Goal: Information Seeking & Learning: Learn about a topic

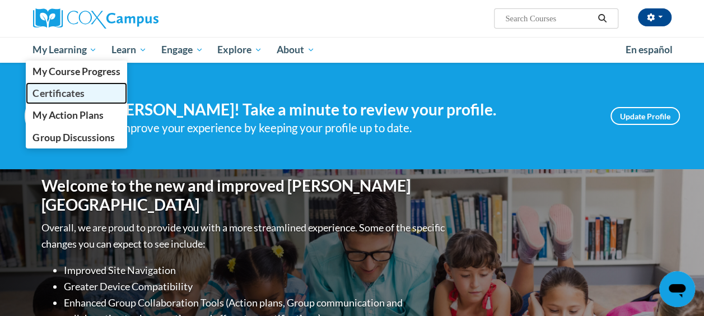
click at [65, 92] on span "Certificates" at bounding box center [59, 93] width 52 height 12
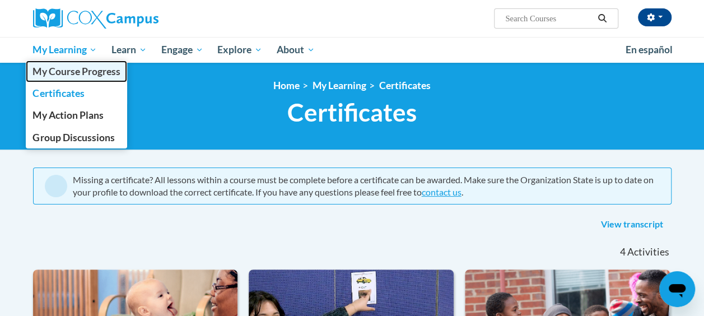
click at [97, 69] on span "My Course Progress" at bounding box center [76, 72] width 87 height 12
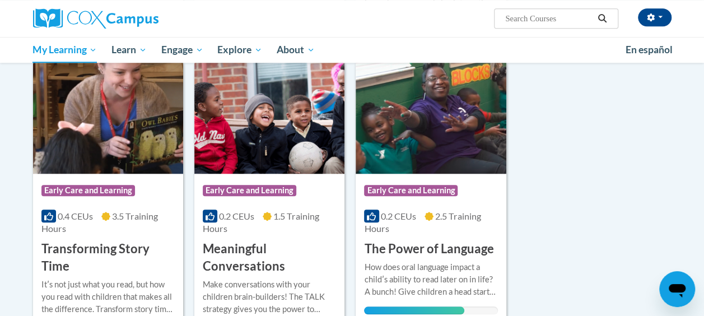
scroll to position [504, 0]
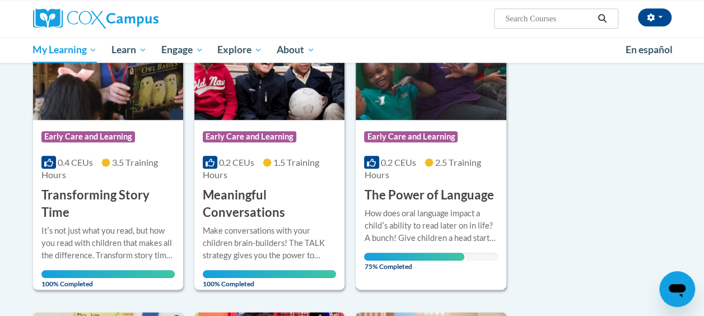
click at [422, 217] on div "How does oral language impact a childʹs ability to read later on in life? A bun…" at bounding box center [430, 225] width 133 height 37
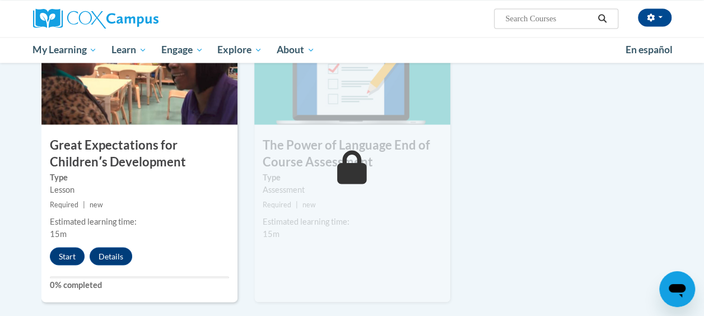
scroll to position [897, 0]
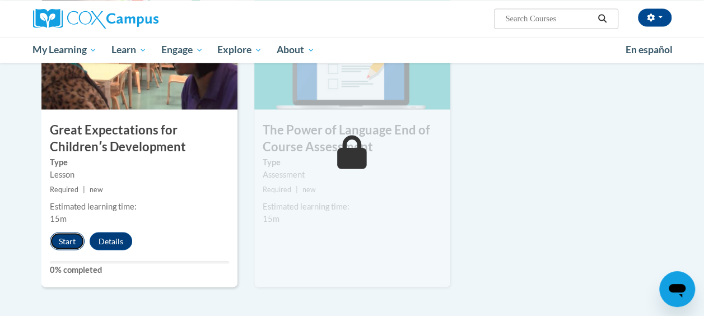
click at [69, 240] on button "Start" at bounding box center [67, 241] width 35 height 18
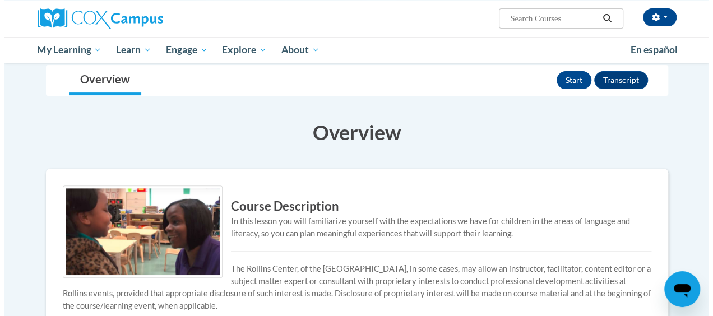
scroll to position [112, 0]
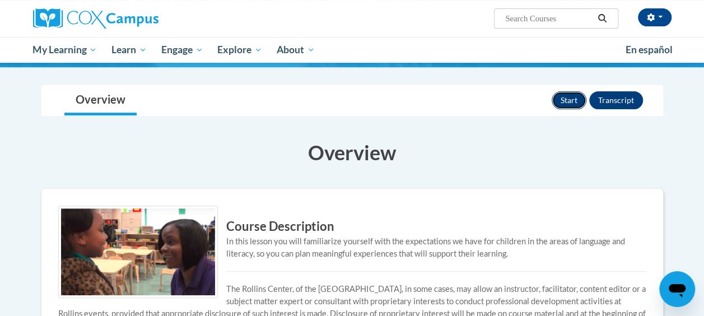
click at [577, 102] on button "Start" at bounding box center [569, 100] width 35 height 18
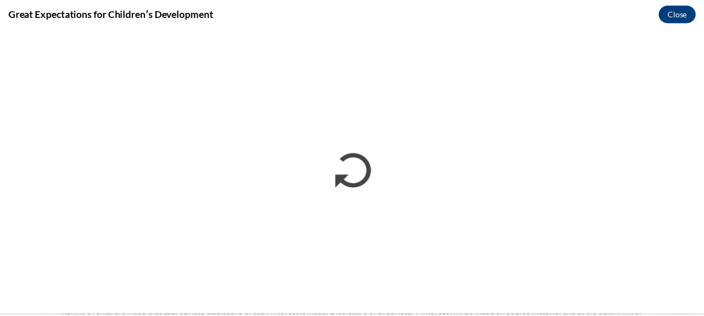
scroll to position [0, 0]
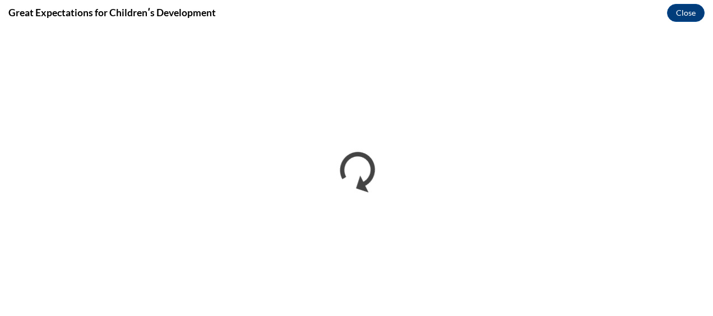
click at [617, 14] on div "Great Expectations for Childrenʹs Development Close" at bounding box center [356, 12] width 713 height 25
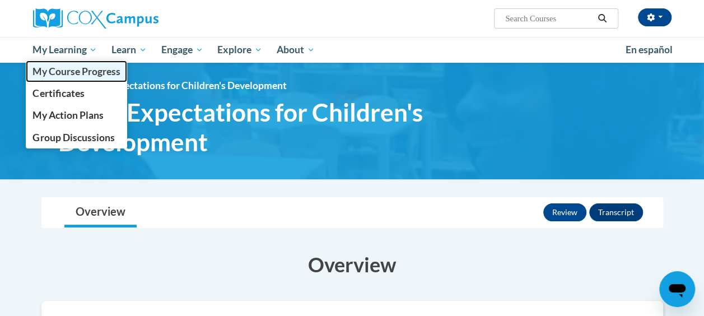
click at [71, 72] on span "My Course Progress" at bounding box center [76, 72] width 87 height 12
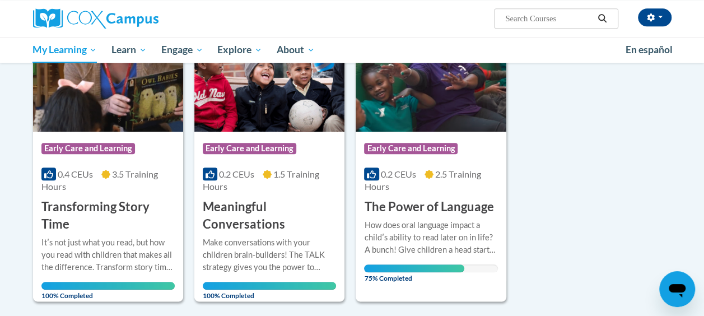
scroll to position [504, 0]
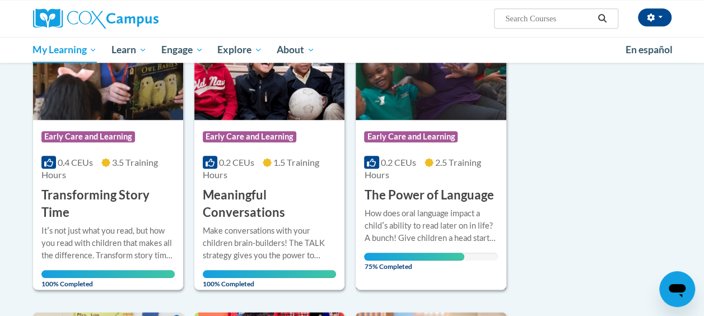
click at [417, 212] on div "How does oral language impact a childʹs ability to read later on in life? A bun…" at bounding box center [430, 225] width 133 height 37
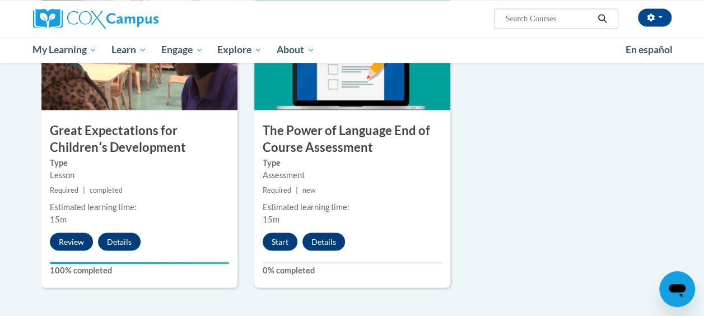
scroll to position [897, 0]
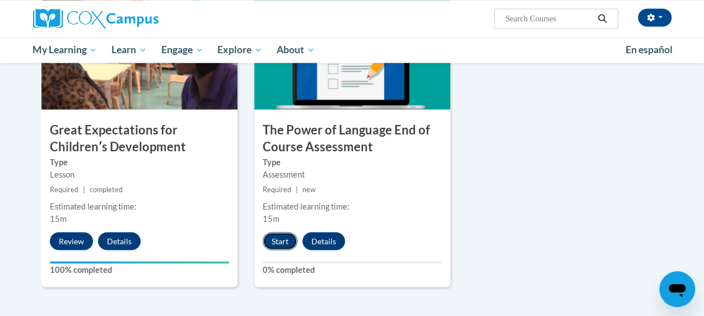
click at [277, 241] on button "Start" at bounding box center [280, 241] width 35 height 18
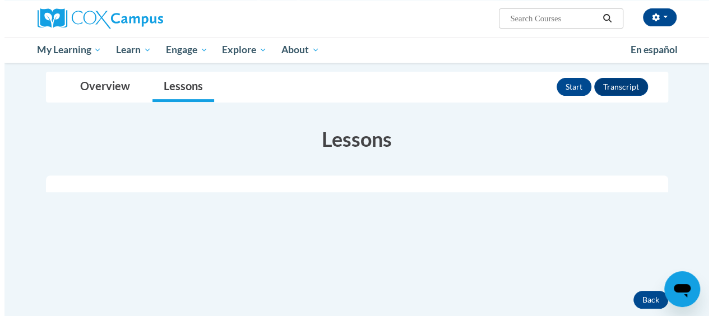
scroll to position [112, 0]
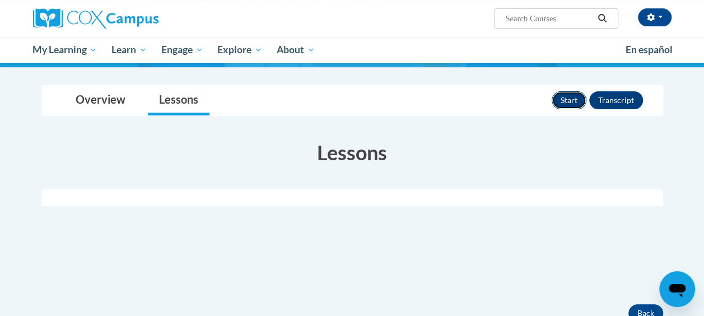
click at [565, 100] on button "Start" at bounding box center [569, 100] width 35 height 18
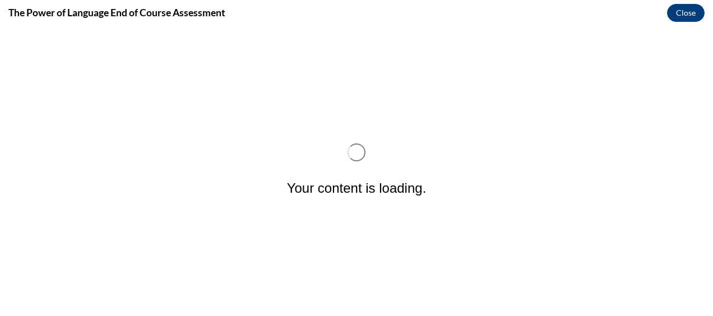
scroll to position [0, 0]
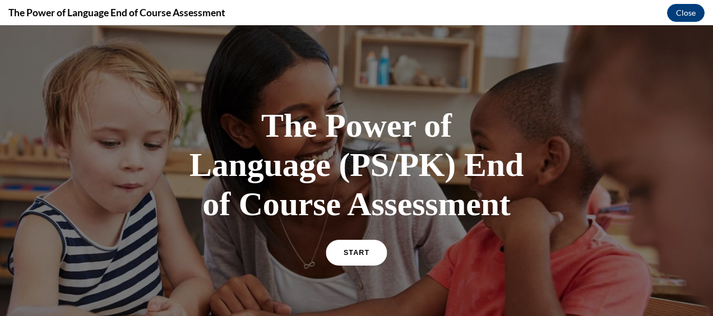
click at [361, 256] on link "START" at bounding box center [356, 253] width 61 height 26
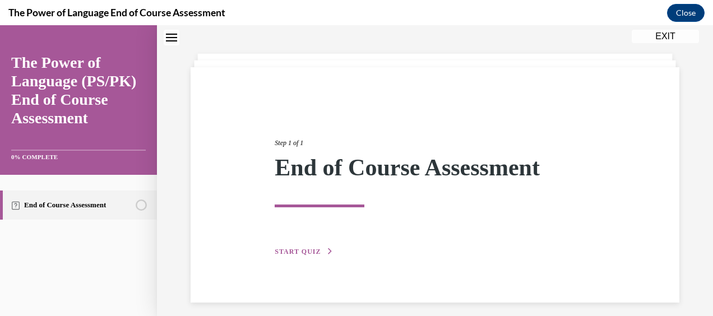
scroll to position [52, 0]
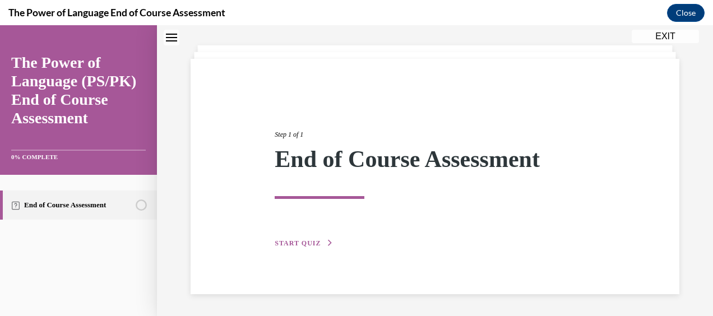
click at [304, 242] on span "START QUIZ" at bounding box center [298, 243] width 46 height 8
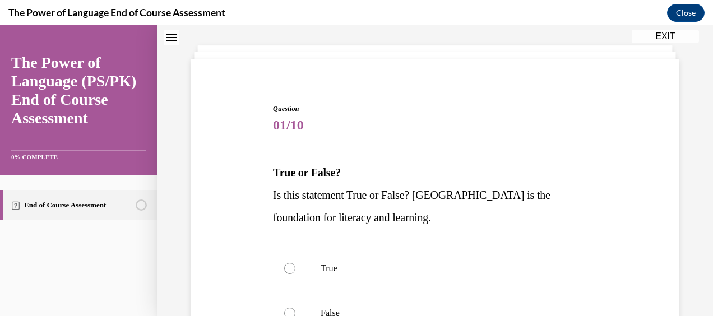
scroll to position [108, 0]
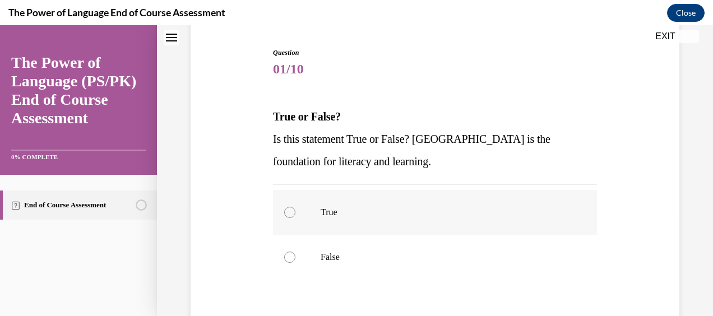
click at [294, 213] on label "True" at bounding box center [435, 212] width 324 height 45
click at [294, 213] on input "True" at bounding box center [289, 212] width 11 height 11
radio input "true"
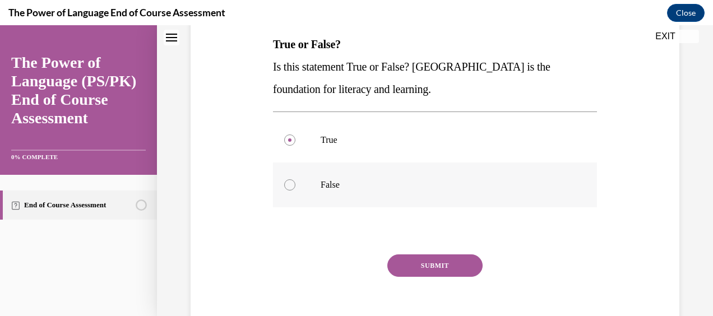
scroll to position [233, 0]
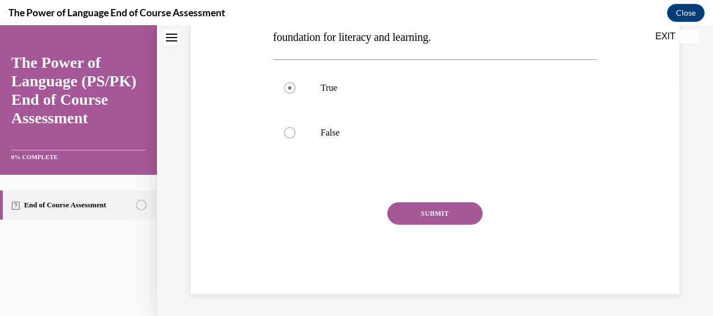
click at [425, 215] on button "SUBMIT" at bounding box center [434, 213] width 95 height 22
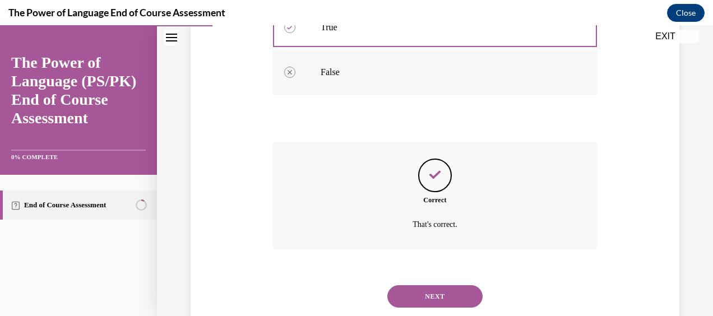
scroll to position [323, 0]
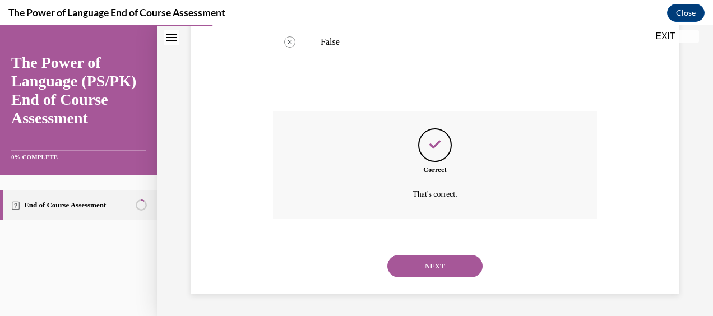
click at [455, 269] on button "NEXT" at bounding box center [434, 266] width 95 height 22
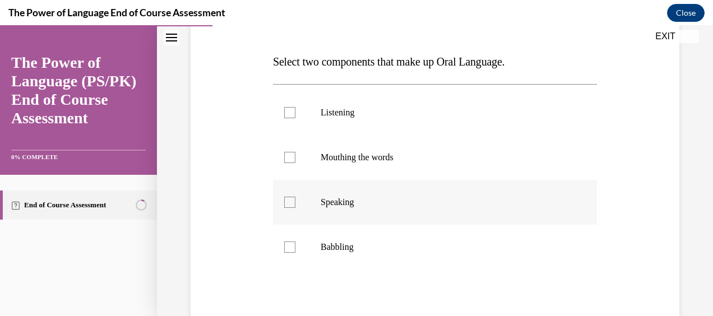
scroll to position [168, 0]
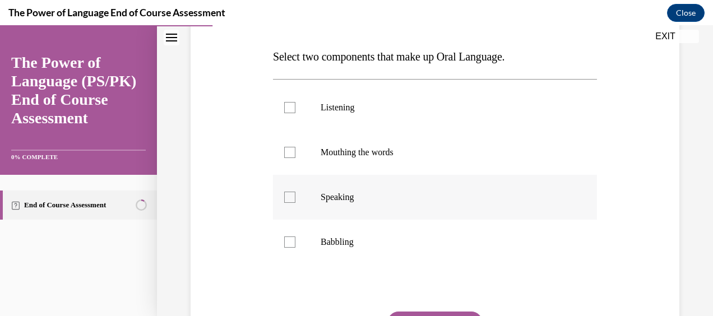
click at [298, 197] on label "Speaking" at bounding box center [435, 197] width 324 height 45
click at [295, 197] on input "Speaking" at bounding box center [289, 197] width 11 height 11
checkbox input "true"
click at [294, 109] on label "Listening" at bounding box center [435, 107] width 324 height 45
click at [294, 109] on input "Listening" at bounding box center [289, 107] width 11 height 11
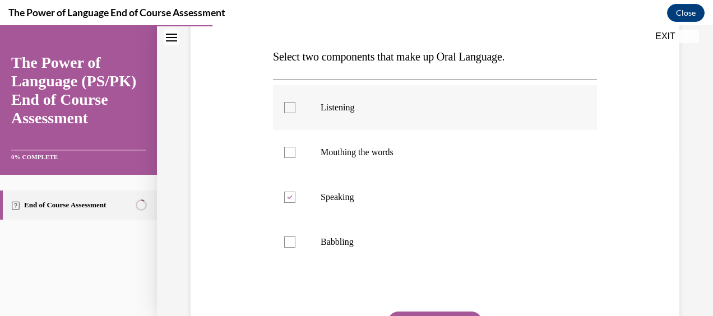
checkbox input "true"
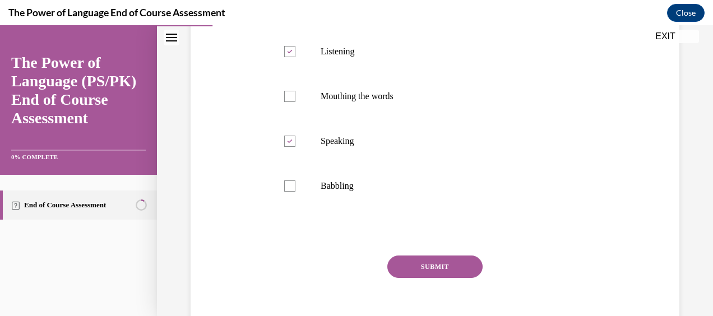
click at [436, 268] on button "SUBMIT" at bounding box center [434, 267] width 95 height 22
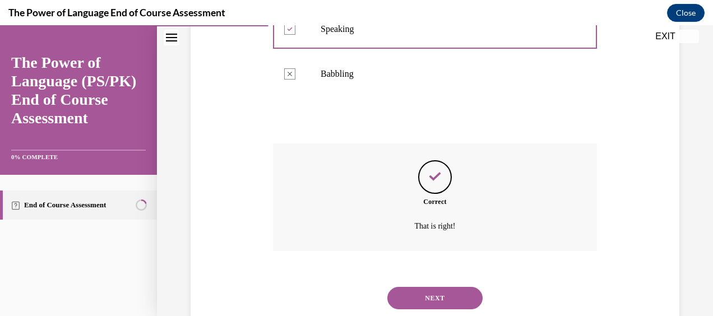
scroll to position [368, 0]
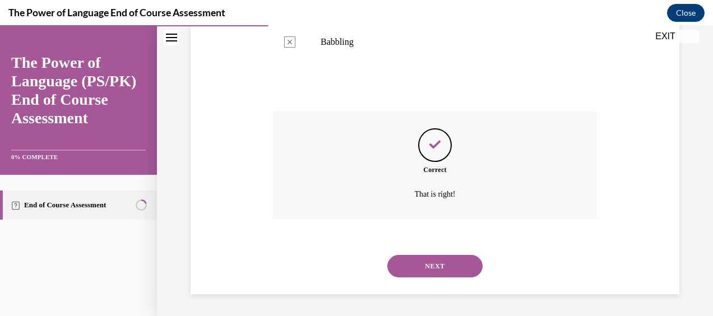
click at [444, 263] on button "NEXT" at bounding box center [434, 266] width 95 height 22
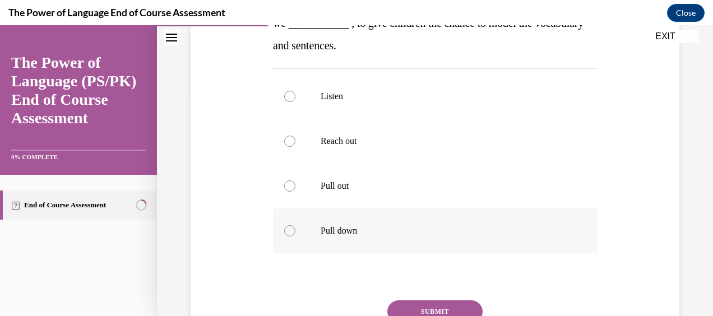
scroll to position [168, 0]
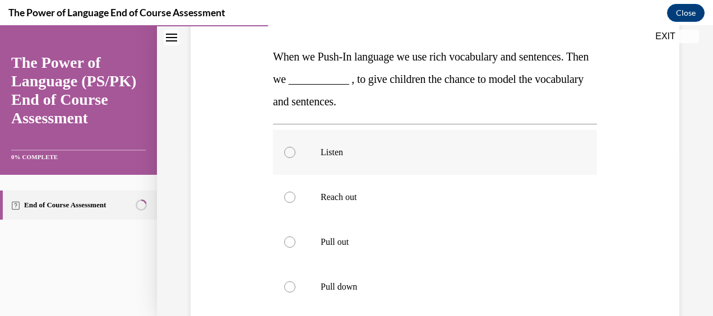
click at [306, 154] on label "Listen" at bounding box center [435, 152] width 324 height 45
click at [295, 154] on input "Listen" at bounding box center [289, 152] width 11 height 11
radio input "true"
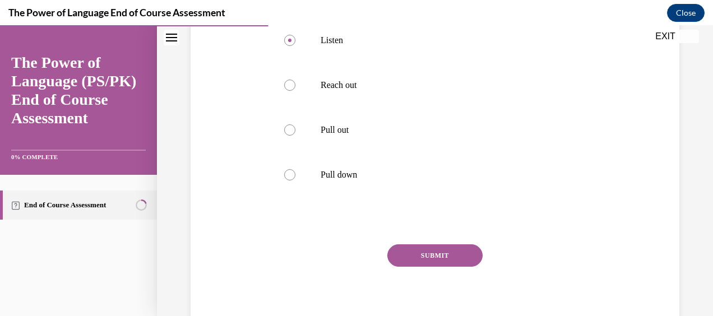
click at [429, 265] on button "SUBMIT" at bounding box center [434, 255] width 95 height 22
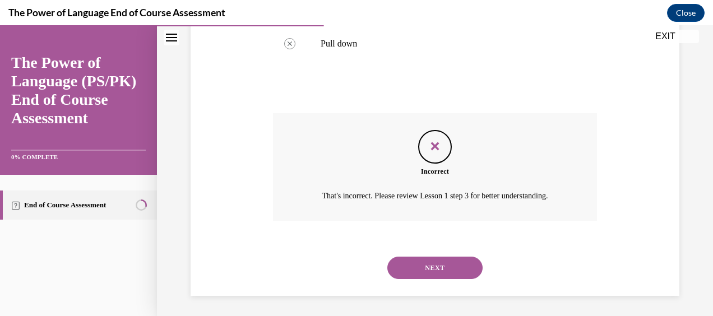
scroll to position [413, 0]
click at [419, 267] on button "NEXT" at bounding box center [434, 266] width 95 height 22
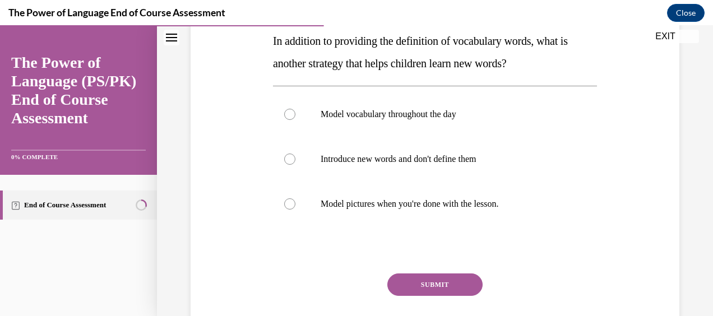
scroll to position [112, 0]
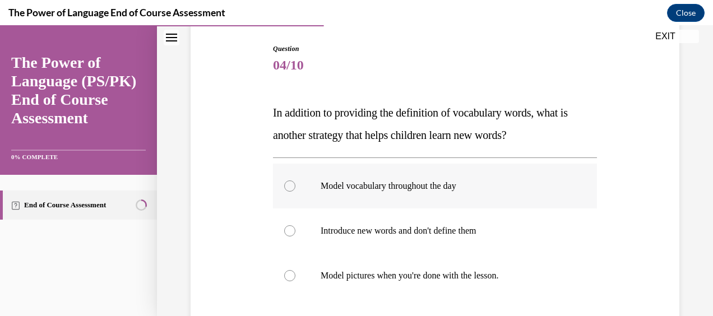
click at [352, 187] on p "Model vocabulary throughout the day" at bounding box center [445, 185] width 248 height 11
click at [295, 187] on input "Model vocabulary throughout the day" at bounding box center [289, 185] width 11 height 11
radio input "true"
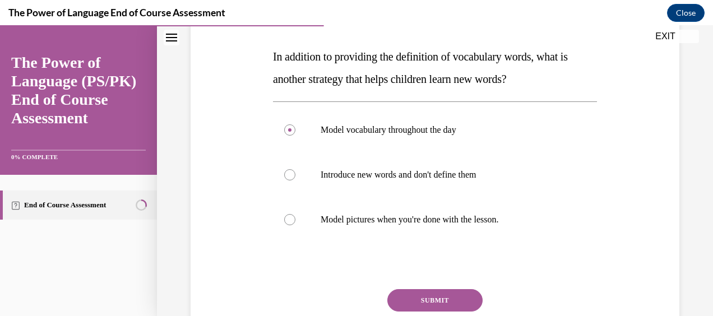
click at [417, 298] on button "SUBMIT" at bounding box center [434, 300] width 95 height 22
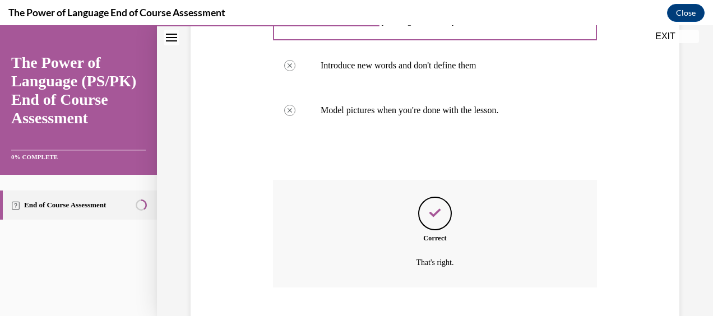
scroll to position [346, 0]
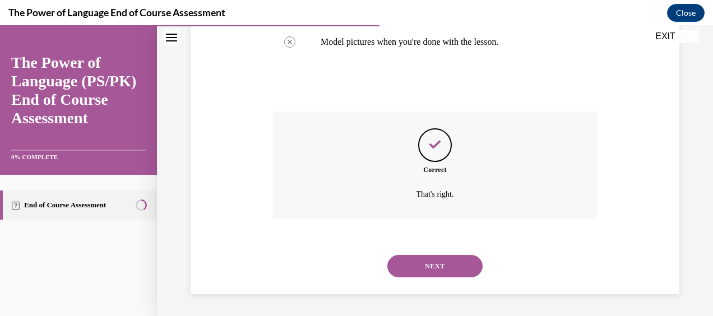
click at [411, 269] on button "NEXT" at bounding box center [434, 266] width 95 height 22
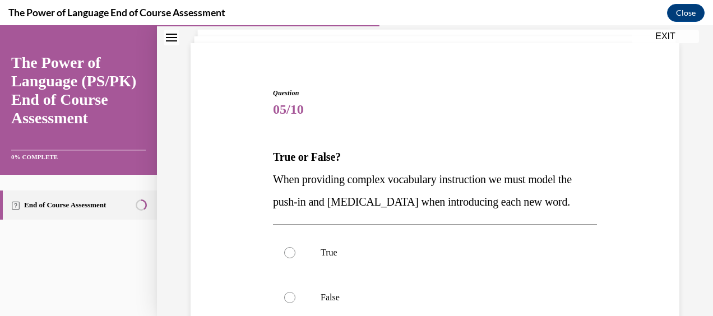
scroll to position [112, 0]
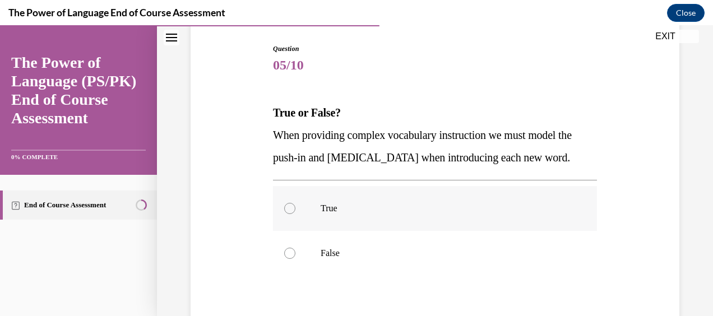
click at [277, 231] on label "True" at bounding box center [435, 208] width 324 height 45
click at [284, 214] on input "True" at bounding box center [289, 208] width 11 height 11
radio input "true"
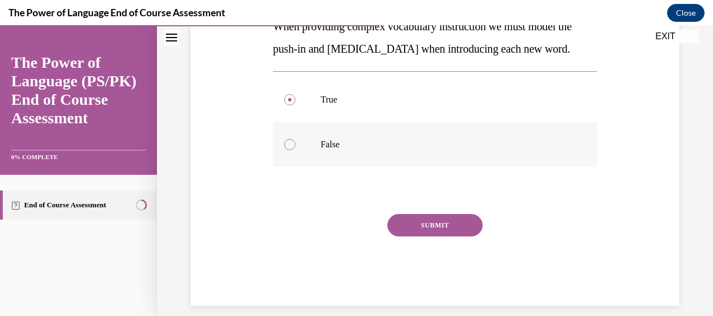
scroll to position [224, 0]
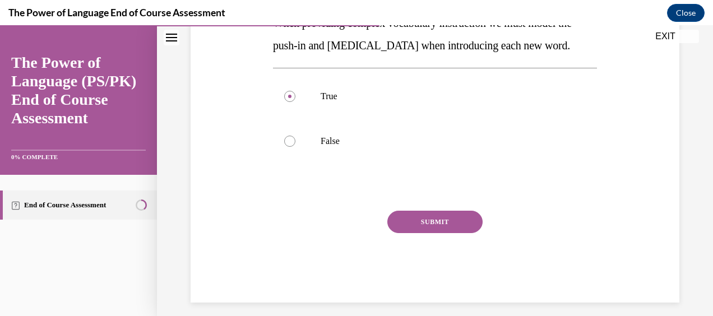
click at [435, 233] on button "SUBMIT" at bounding box center [434, 222] width 95 height 22
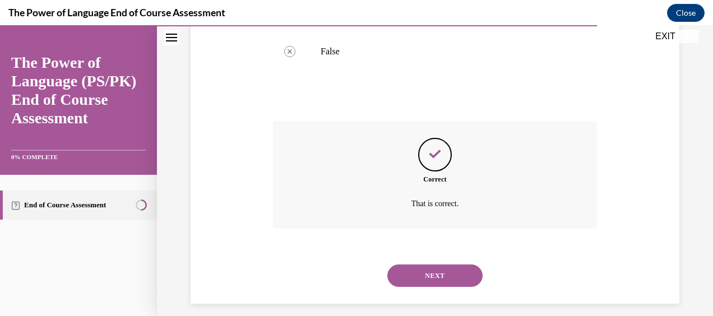
scroll to position [346, 0]
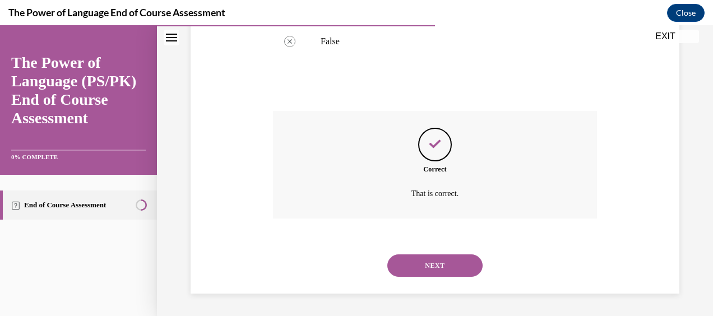
click at [433, 265] on button "NEXT" at bounding box center [434, 265] width 95 height 22
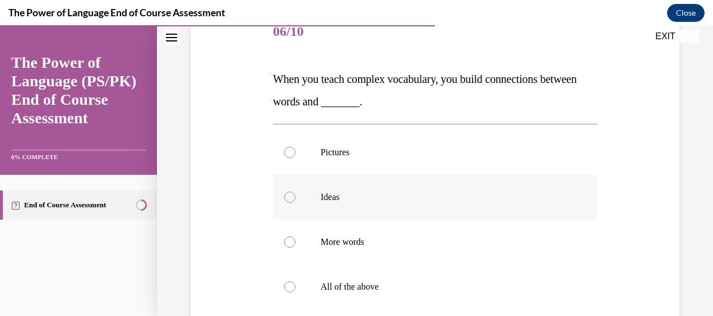
scroll to position [168, 0]
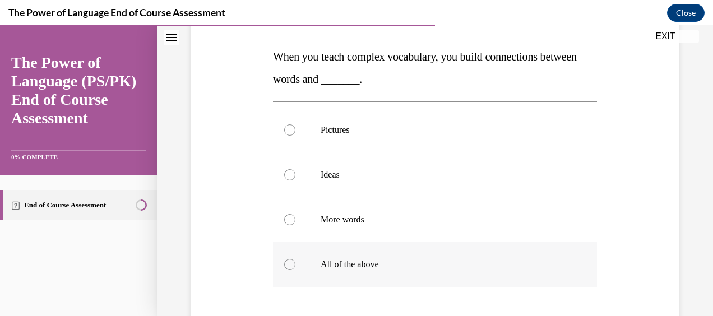
click at [291, 271] on label "All of the above" at bounding box center [435, 264] width 324 height 45
click at [291, 270] on input "All of the above" at bounding box center [289, 264] width 11 height 11
radio input "true"
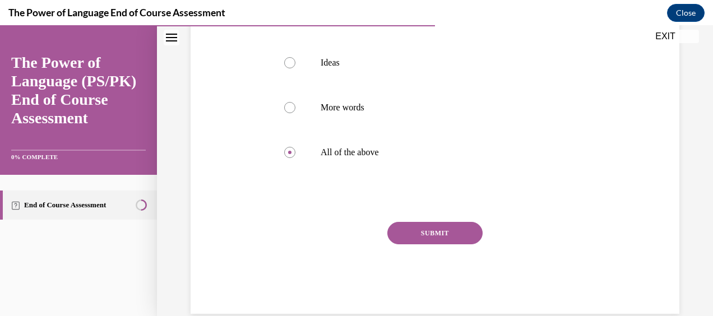
drag, startPoint x: 423, startPoint y: 242, endPoint x: 421, endPoint y: 235, distance: 6.3
click at [423, 239] on button "SUBMIT" at bounding box center [434, 233] width 95 height 22
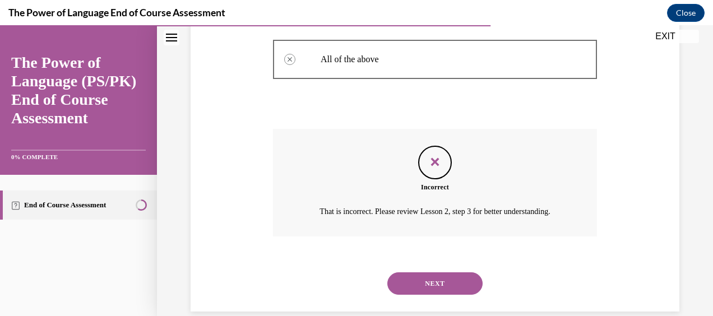
scroll to position [391, 0]
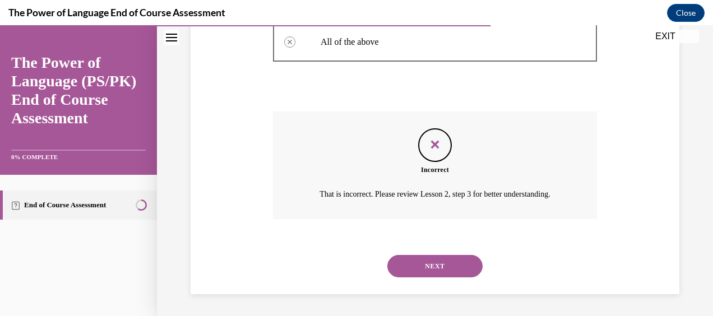
click at [427, 261] on button "NEXT" at bounding box center [434, 266] width 95 height 22
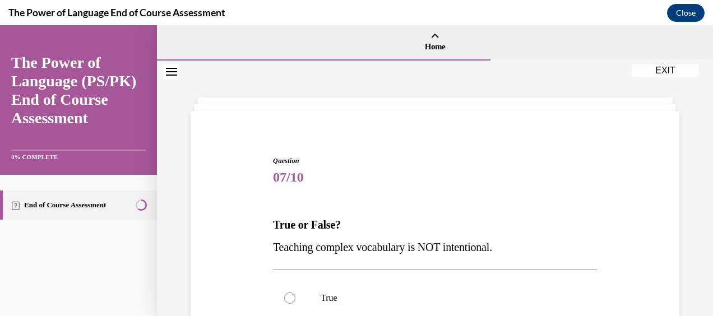
click at [641, 166] on div "Question 07/10 True or False? Teaching complex vocabulary is NOT intentional. T…" at bounding box center [435, 313] width 494 height 382
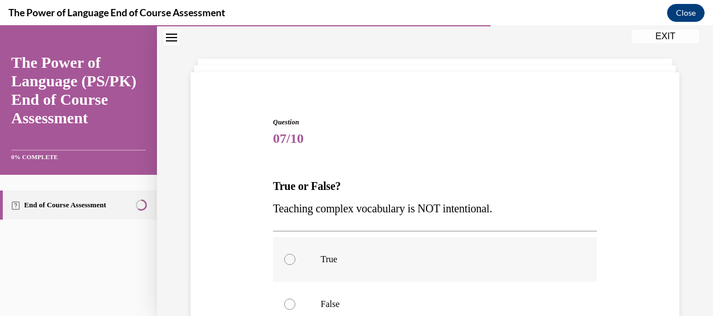
scroll to position [56, 0]
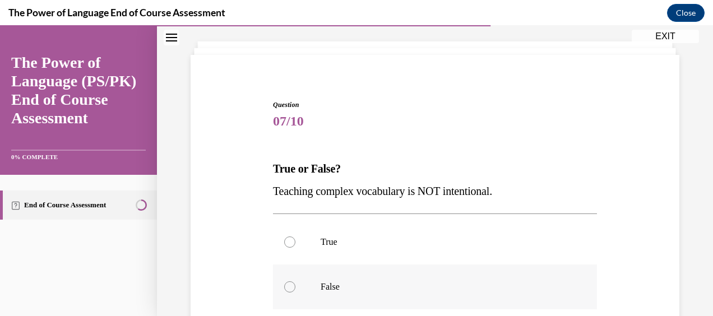
click at [288, 287] on div at bounding box center [289, 286] width 11 height 11
click at [288, 287] on input "False" at bounding box center [289, 286] width 11 height 11
radio input "true"
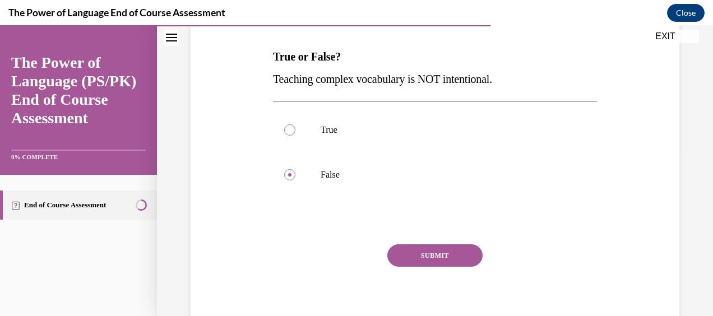
click at [447, 252] on button "SUBMIT" at bounding box center [434, 255] width 95 height 22
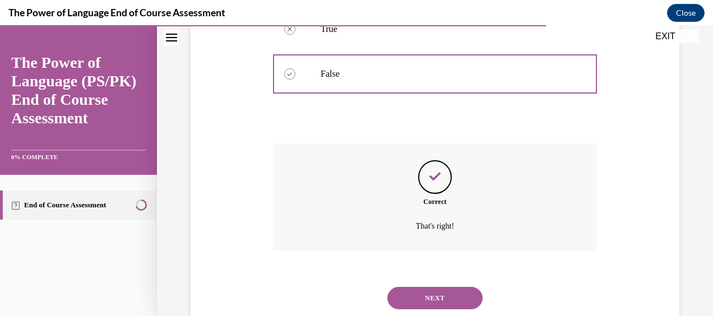
scroll to position [301, 0]
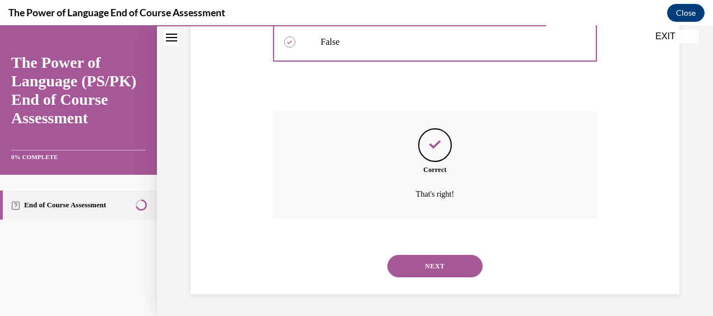
click at [434, 261] on button "NEXT" at bounding box center [434, 266] width 95 height 22
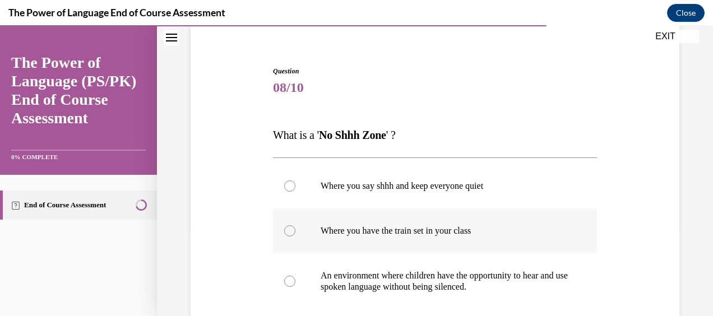
scroll to position [112, 0]
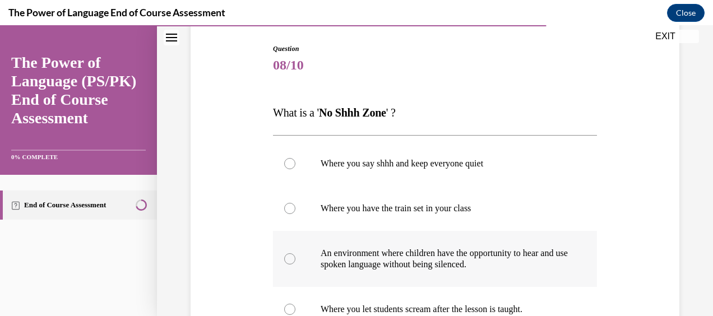
click at [288, 259] on div at bounding box center [289, 258] width 11 height 11
click at [288, 259] on input "An environment where children have the opportunity to hear and use spoken langu…" at bounding box center [289, 258] width 11 height 11
radio input "true"
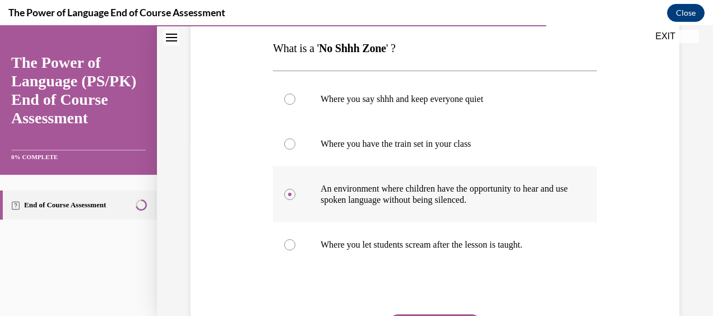
scroll to position [224, 0]
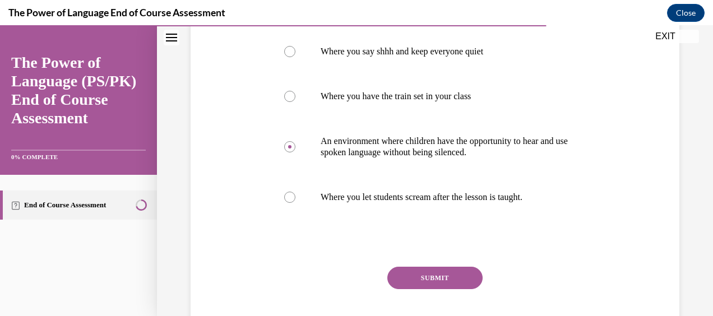
click at [415, 270] on button "SUBMIT" at bounding box center [434, 278] width 95 height 22
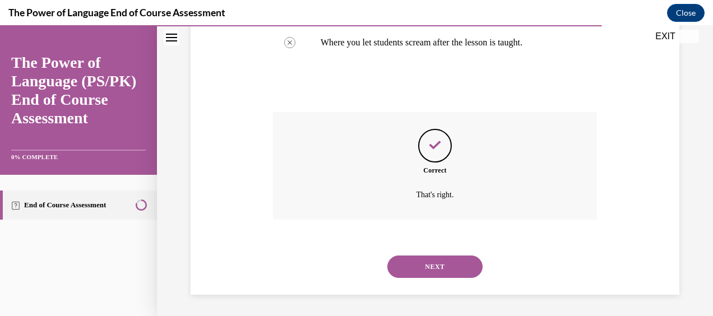
scroll to position [379, 0]
click at [417, 263] on button "NEXT" at bounding box center [434, 266] width 95 height 22
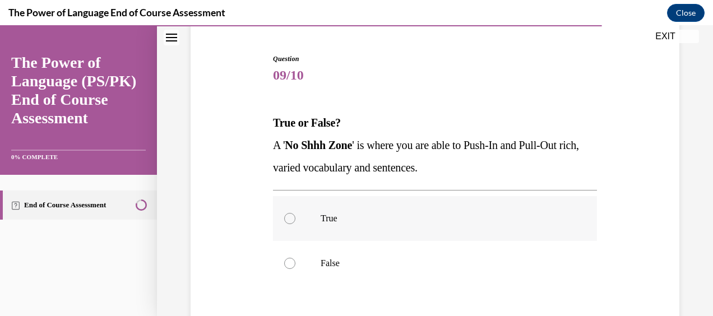
scroll to position [112, 0]
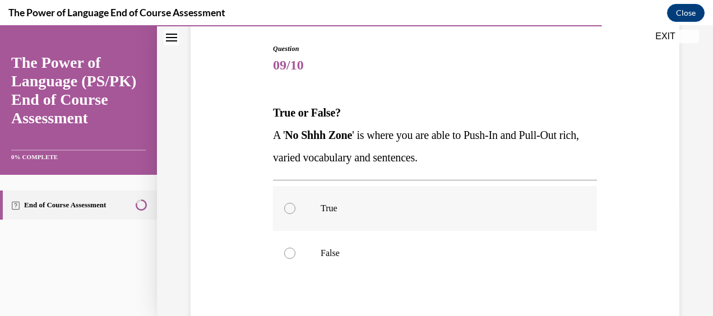
drag, startPoint x: 287, startPoint y: 205, endPoint x: 294, endPoint y: 206, distance: 6.7
click at [287, 205] on div at bounding box center [289, 208] width 11 height 11
click at [287, 205] on input "True" at bounding box center [289, 208] width 11 height 11
radio input "true"
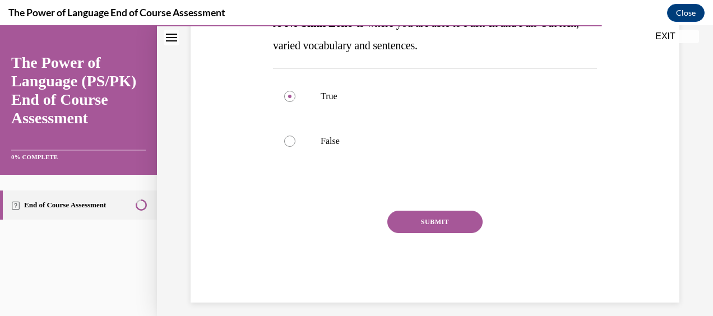
click at [428, 215] on button "SUBMIT" at bounding box center [434, 222] width 95 height 22
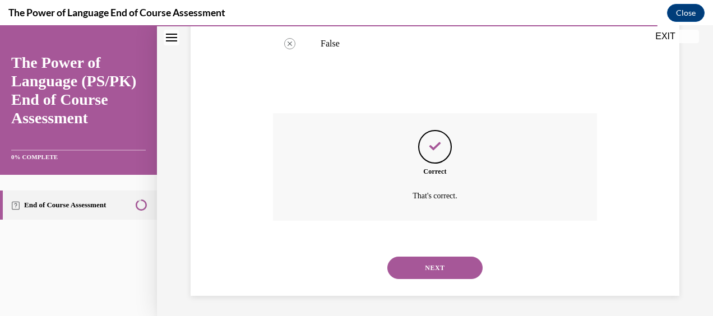
scroll to position [323, 0]
click at [417, 261] on button "NEXT" at bounding box center [434, 266] width 95 height 22
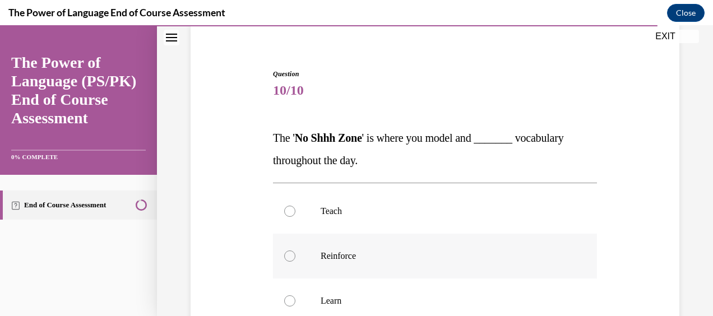
scroll to position [112, 0]
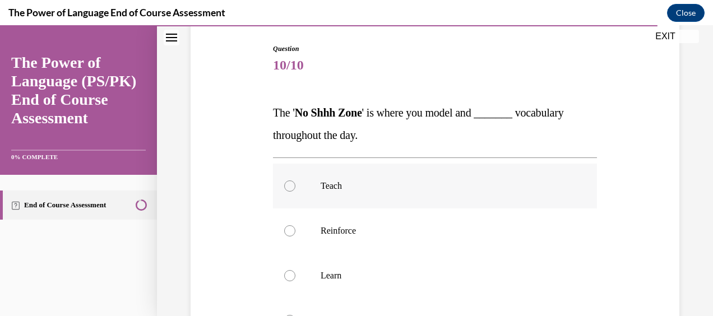
click at [288, 186] on div at bounding box center [289, 185] width 11 height 11
click at [288, 186] on input "Teach" at bounding box center [289, 185] width 11 height 11
radio input "true"
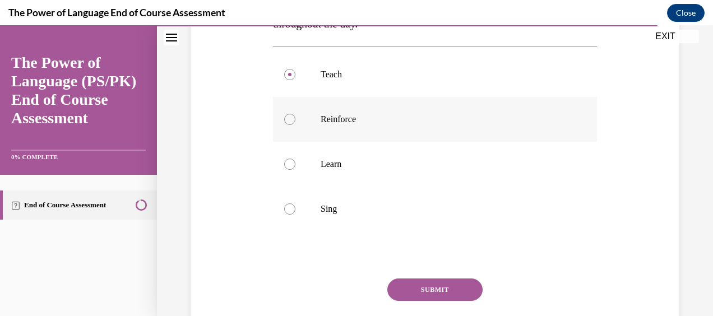
scroll to position [224, 0]
click at [448, 293] on button "SUBMIT" at bounding box center [434, 289] width 95 height 22
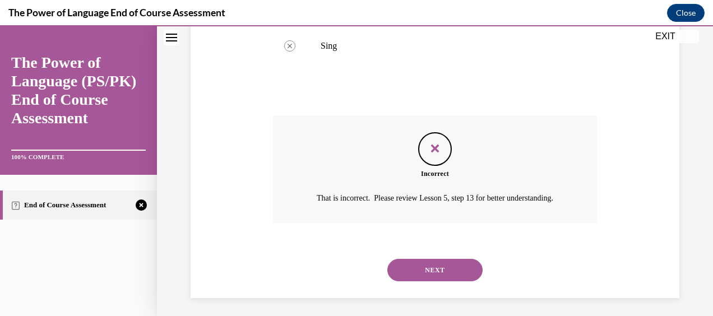
scroll to position [404, 0]
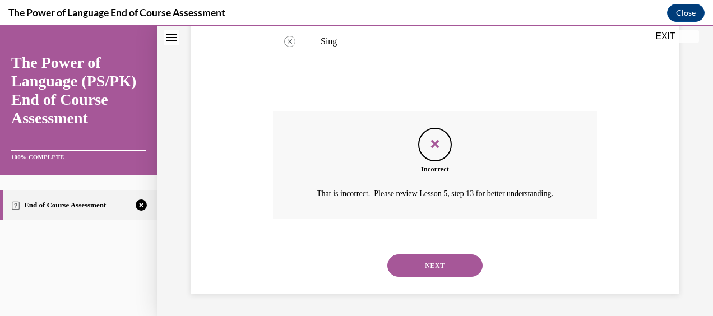
click at [438, 253] on div "NEXT" at bounding box center [435, 265] width 324 height 45
click at [425, 261] on button "NEXT" at bounding box center [434, 265] width 95 height 22
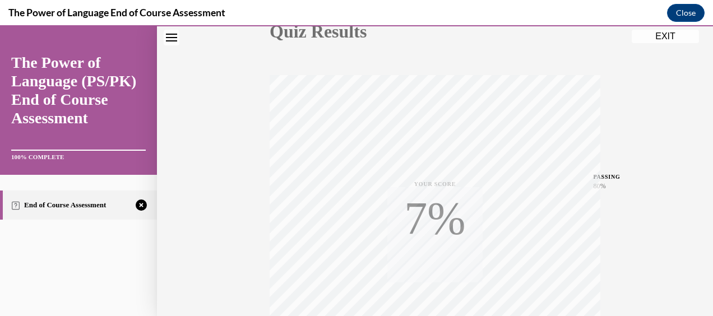
scroll to position [228, 0]
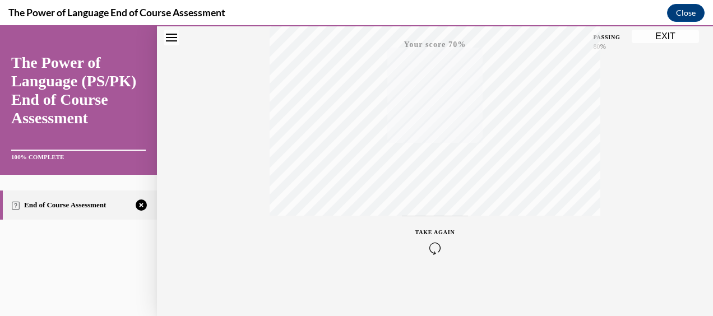
click at [433, 240] on div "TAKE AGAIN" at bounding box center [435, 241] width 40 height 26
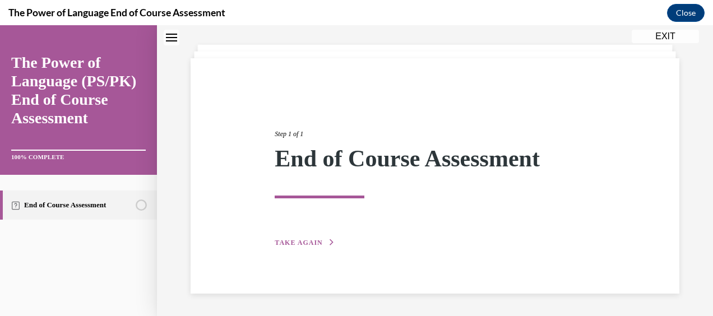
scroll to position [52, 0]
click at [302, 247] on button "TAKE AGAIN" at bounding box center [305, 243] width 60 height 10
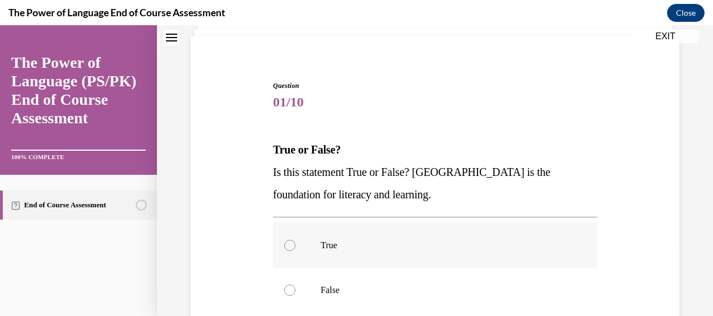
scroll to position [108, 0]
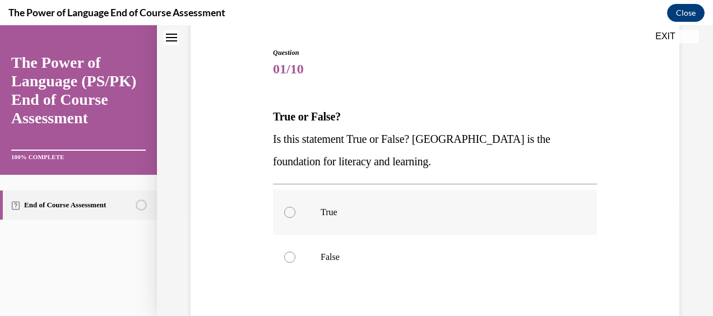
drag, startPoint x: 285, startPoint y: 195, endPoint x: 287, endPoint y: 202, distance: 7.1
click at [285, 196] on label "True" at bounding box center [435, 212] width 324 height 45
click at [285, 207] on input "True" at bounding box center [289, 212] width 11 height 11
radio input "true"
drag, startPoint x: 288, startPoint y: 206, endPoint x: 302, endPoint y: 224, distance: 22.8
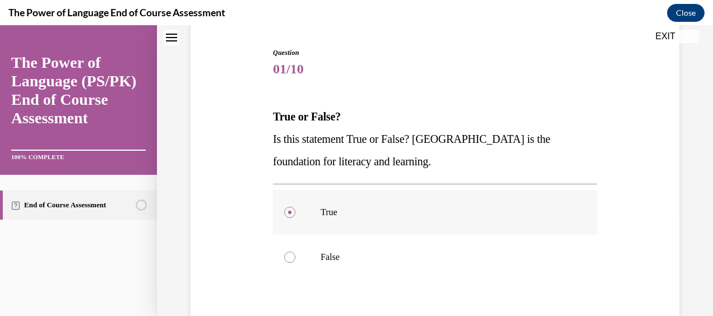
click at [289, 208] on div at bounding box center [289, 212] width 11 height 11
click at [289, 208] on input "True" at bounding box center [289, 212] width 11 height 11
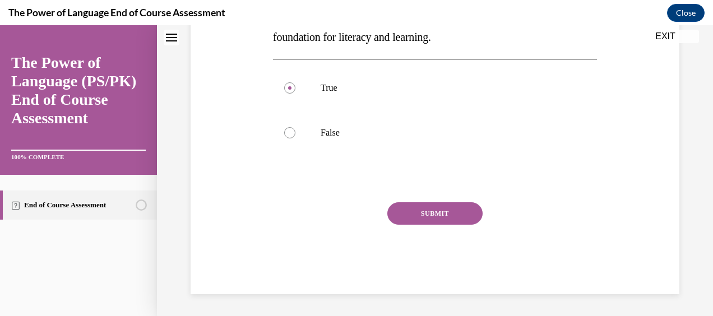
click at [412, 211] on button "SUBMIT" at bounding box center [434, 213] width 95 height 22
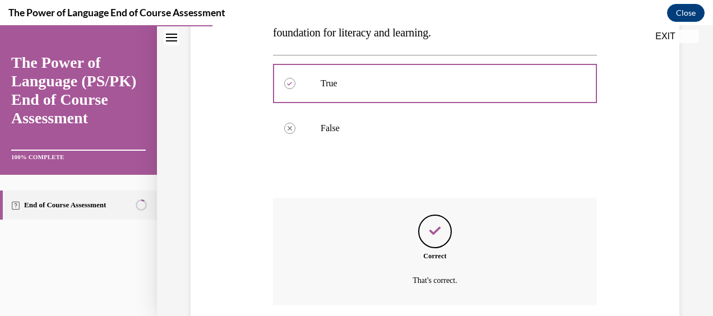
scroll to position [323, 0]
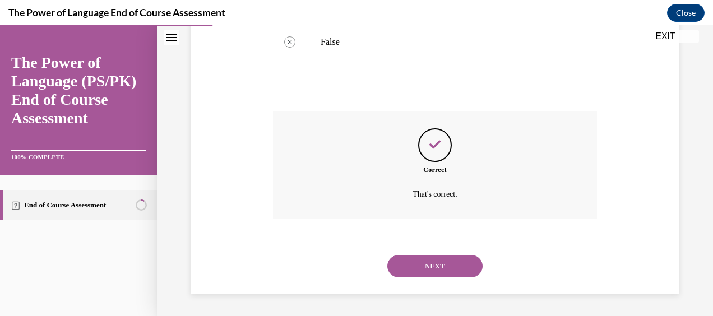
click at [402, 256] on button "NEXT" at bounding box center [434, 266] width 95 height 22
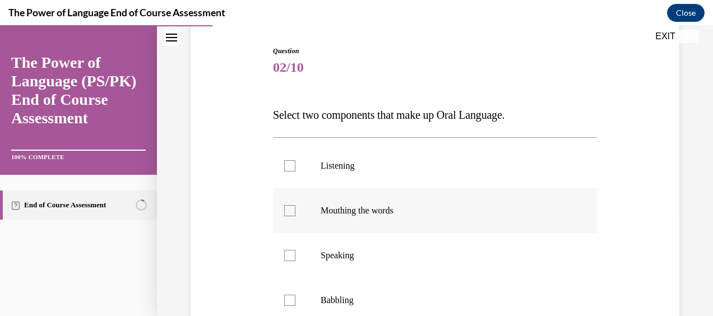
scroll to position [112, 0]
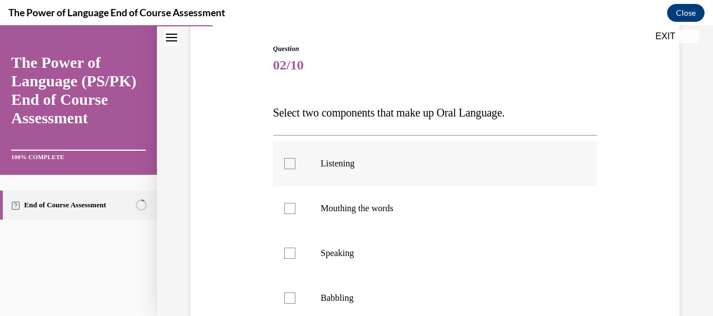
click at [298, 166] on label "Listening" at bounding box center [435, 163] width 324 height 45
click at [295, 166] on input "Listening" at bounding box center [289, 163] width 11 height 11
checkbox input "true"
click at [296, 253] on label "Speaking" at bounding box center [435, 253] width 324 height 45
click at [295, 253] on input "Speaking" at bounding box center [289, 253] width 11 height 11
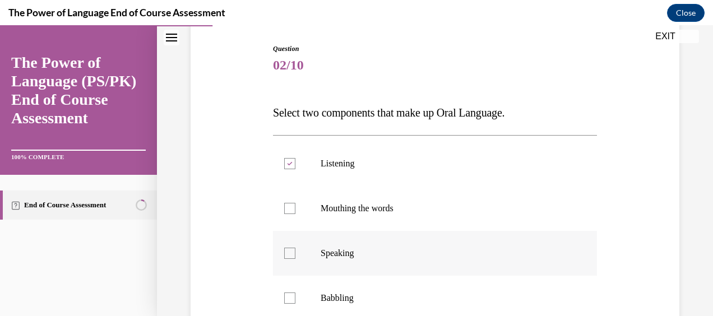
checkbox input "true"
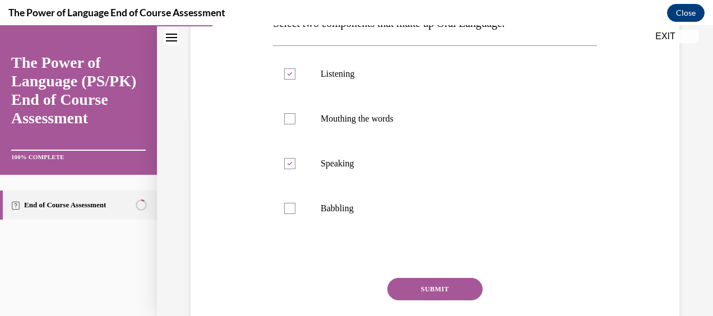
scroll to position [224, 0]
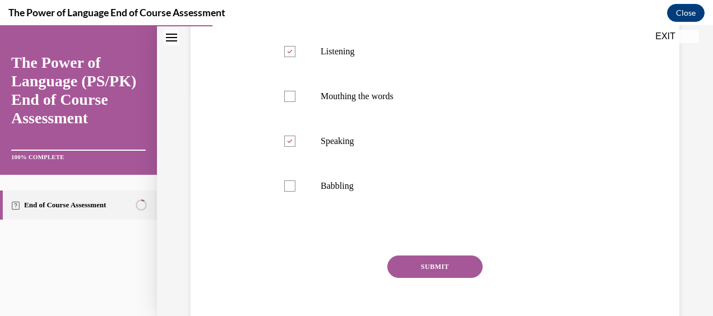
click at [433, 262] on button "SUBMIT" at bounding box center [434, 267] width 95 height 22
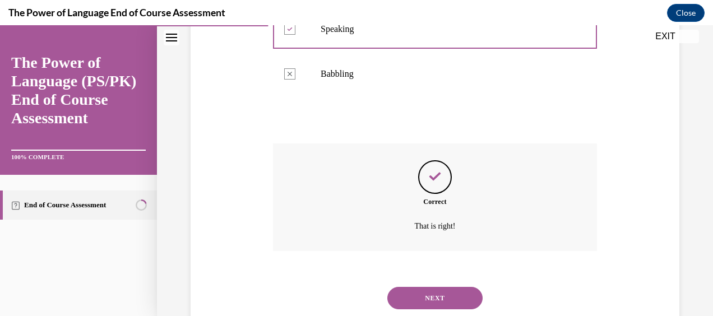
scroll to position [368, 0]
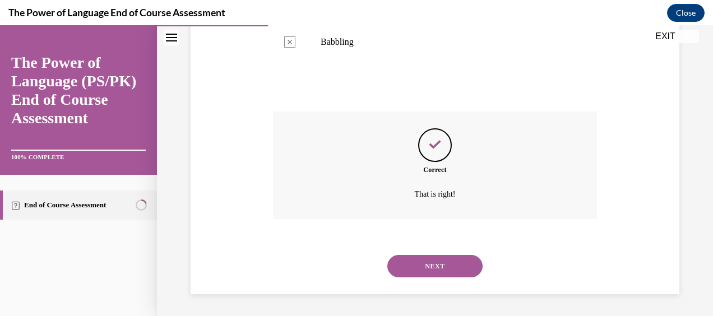
click at [446, 266] on button "NEXT" at bounding box center [434, 266] width 95 height 22
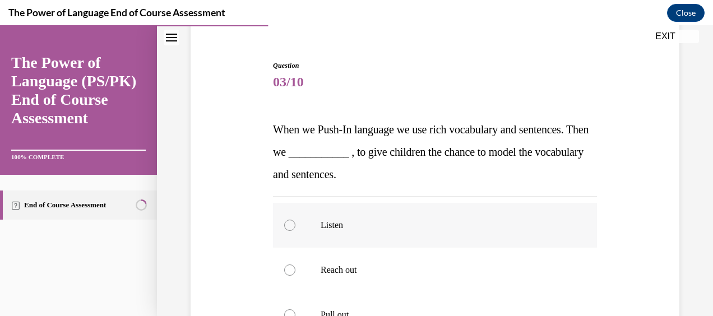
scroll to position [168, 0]
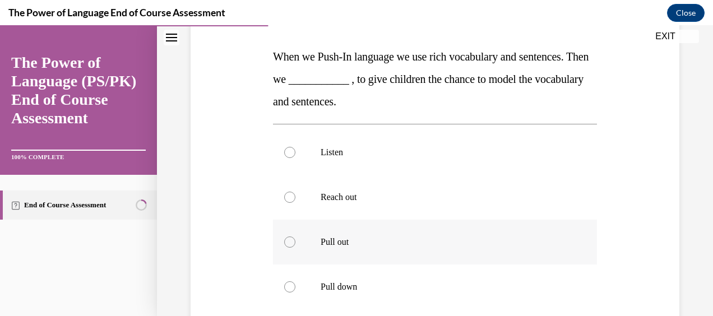
click at [299, 239] on label "Pull out" at bounding box center [435, 242] width 324 height 45
click at [295, 239] on input "Pull out" at bounding box center [289, 242] width 11 height 11
radio input "true"
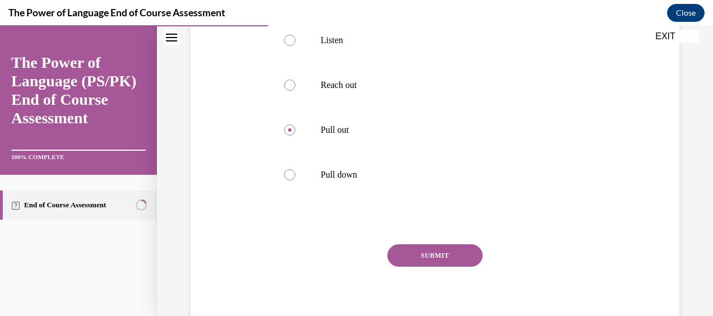
click at [411, 264] on button "SUBMIT" at bounding box center [434, 255] width 95 height 22
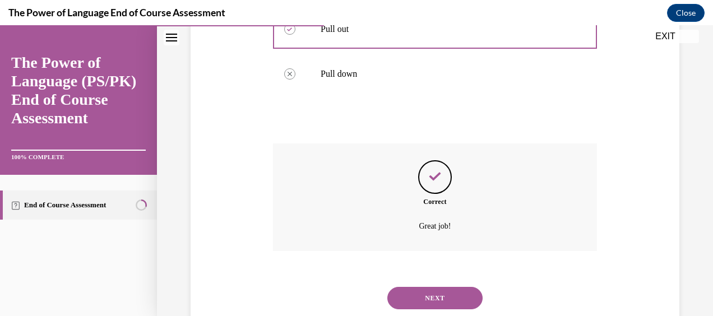
scroll to position [413, 0]
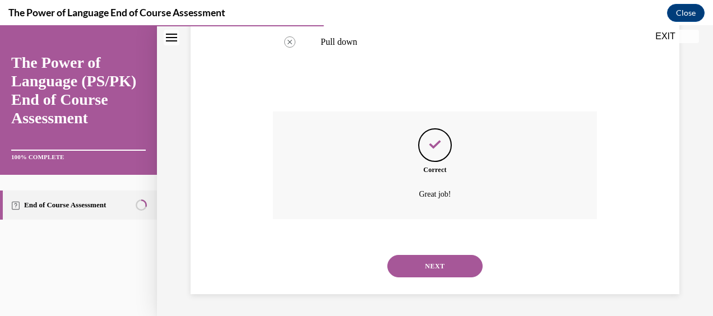
click at [412, 265] on button "NEXT" at bounding box center [434, 266] width 95 height 22
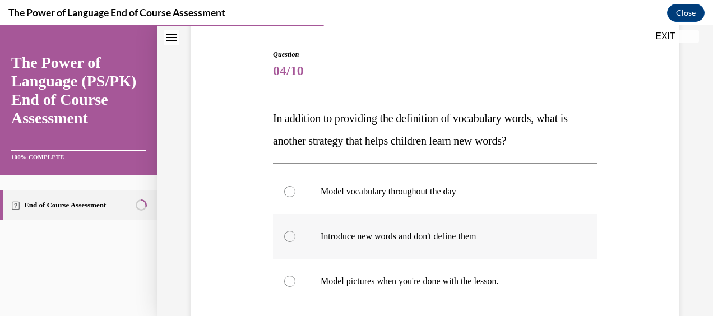
scroll to position [112, 0]
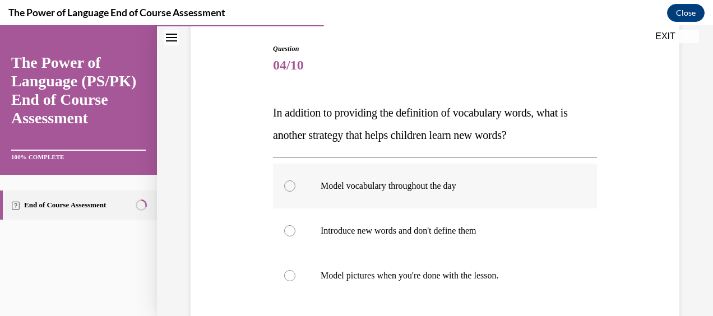
click at [282, 177] on label "Model vocabulary throughout the day" at bounding box center [435, 186] width 324 height 45
click at [284, 180] on input "Model vocabulary throughout the day" at bounding box center [289, 185] width 11 height 11
radio input "true"
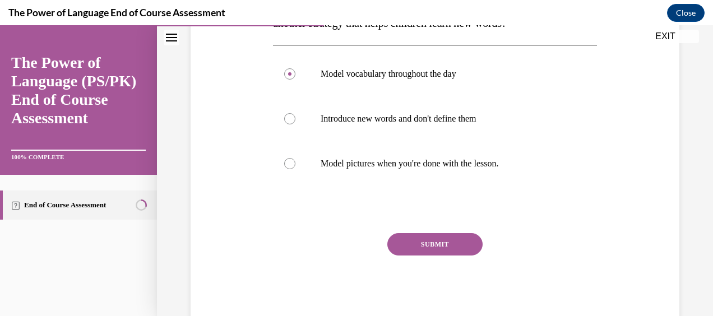
click at [423, 238] on button "SUBMIT" at bounding box center [434, 244] width 95 height 22
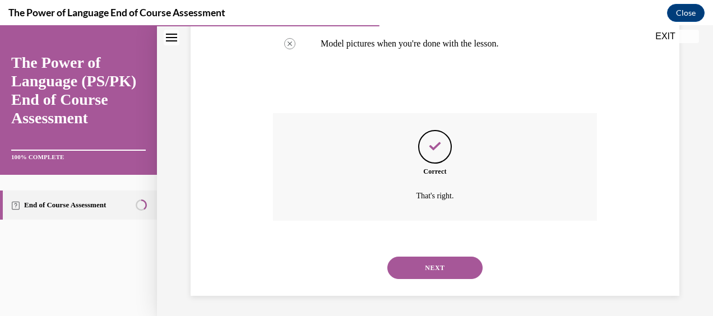
scroll to position [346, 0]
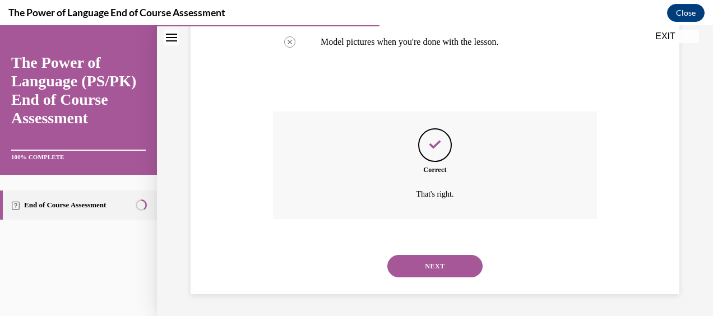
click at [426, 259] on button "NEXT" at bounding box center [434, 266] width 95 height 22
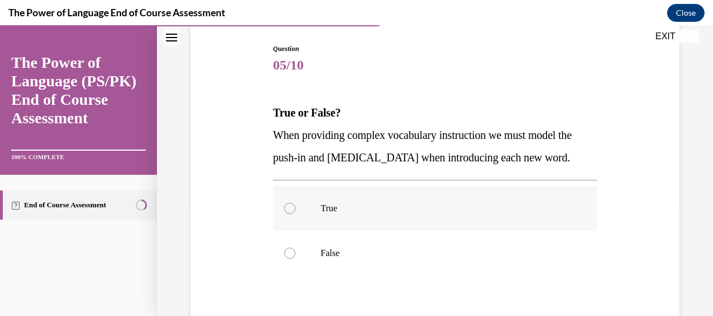
scroll to position [168, 0]
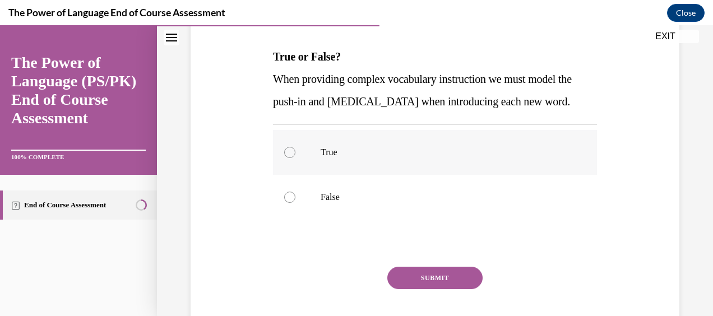
drag, startPoint x: 303, startPoint y: 170, endPoint x: 327, endPoint y: 192, distance: 32.2
click at [303, 171] on label "True" at bounding box center [435, 152] width 324 height 45
click at [295, 158] on input "True" at bounding box center [289, 152] width 11 height 11
radio input "true"
click at [428, 289] on button "SUBMIT" at bounding box center [434, 278] width 95 height 22
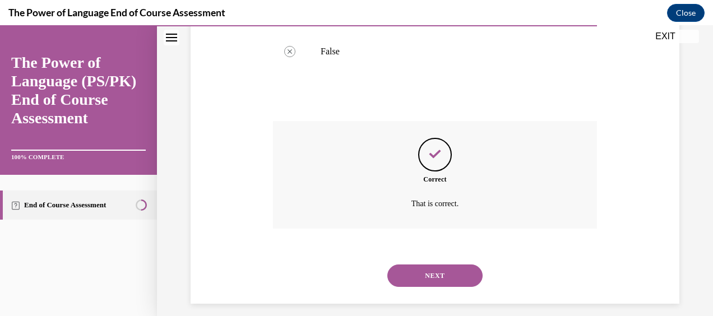
scroll to position [346, 0]
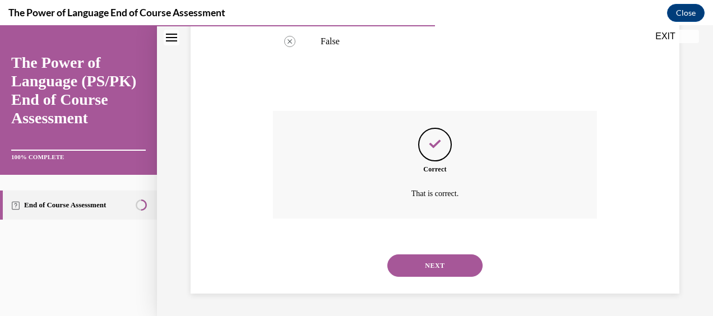
click at [432, 257] on button "NEXT" at bounding box center [434, 265] width 95 height 22
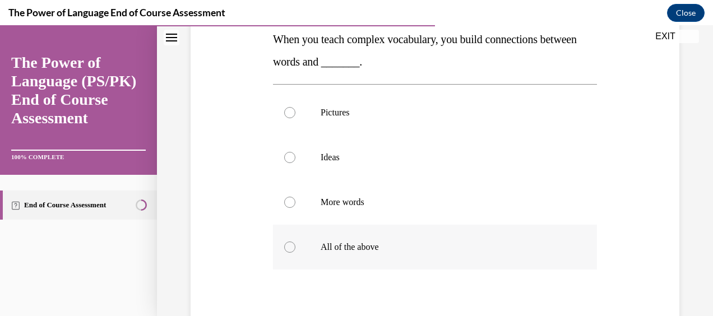
scroll to position [168, 0]
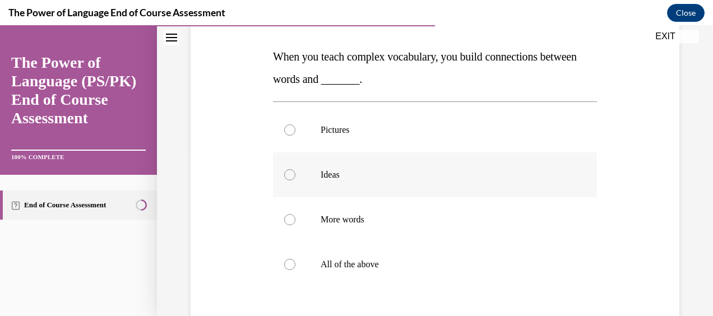
click at [330, 174] on p "Ideas" at bounding box center [445, 174] width 248 height 11
click at [295, 174] on input "Ideas" at bounding box center [289, 174] width 11 height 11
radio input "true"
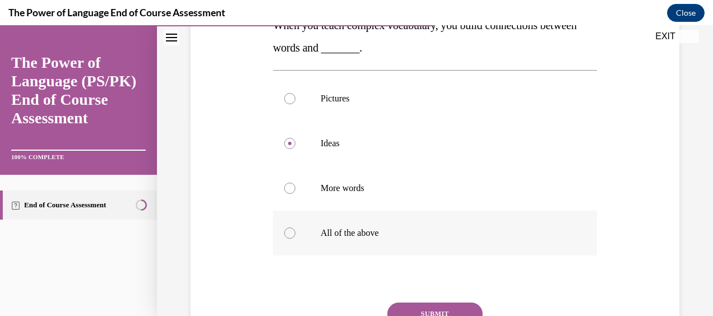
scroll to position [224, 0]
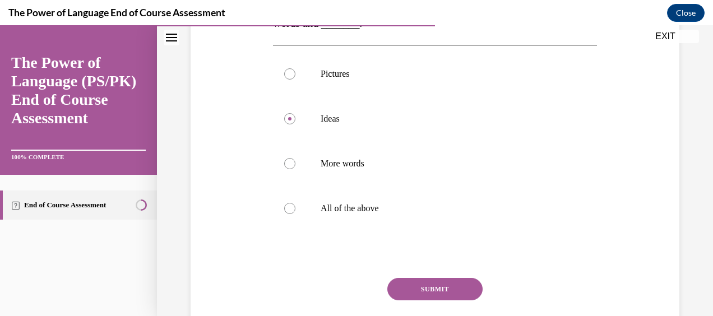
click at [402, 282] on button "SUBMIT" at bounding box center [434, 289] width 95 height 22
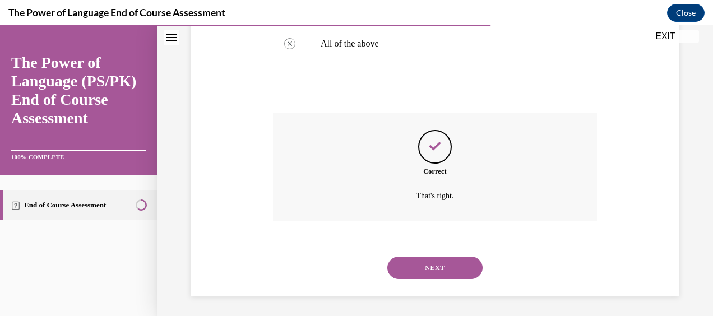
scroll to position [391, 0]
click at [413, 271] on button "NEXT" at bounding box center [434, 266] width 95 height 22
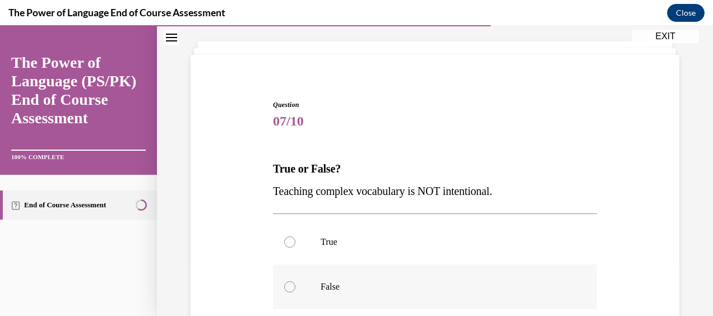
scroll to position [112, 0]
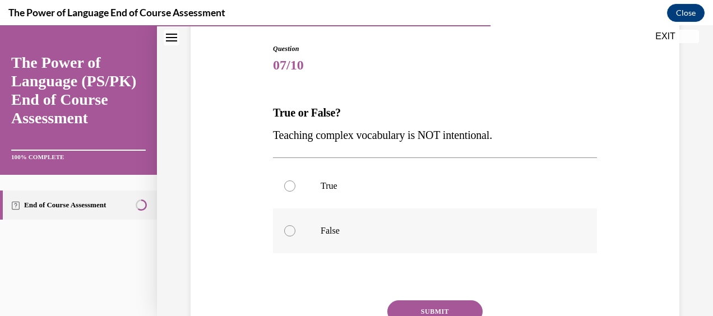
click at [284, 232] on div at bounding box center [289, 230] width 11 height 11
click at [284, 232] on input "False" at bounding box center [289, 230] width 11 height 11
radio input "true"
click at [429, 307] on button "SUBMIT" at bounding box center [434, 311] width 95 height 22
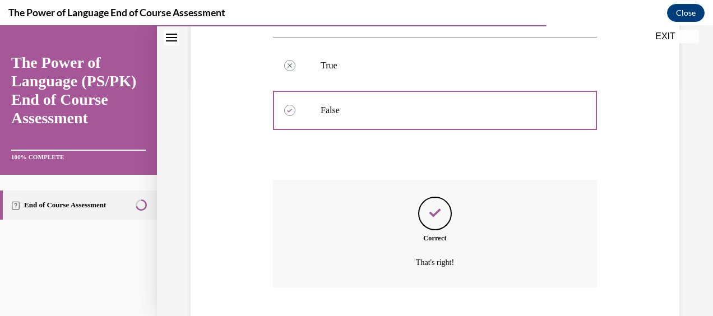
scroll to position [301, 0]
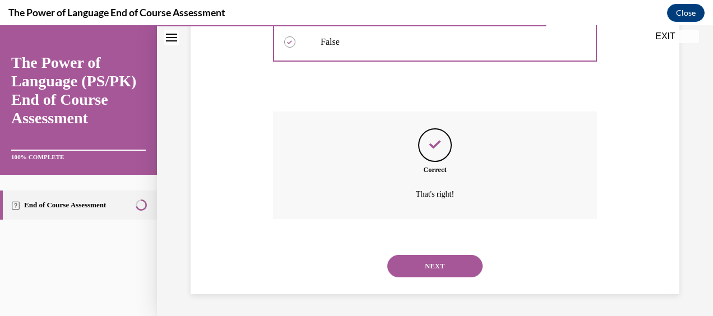
click at [457, 265] on button "NEXT" at bounding box center [434, 266] width 95 height 22
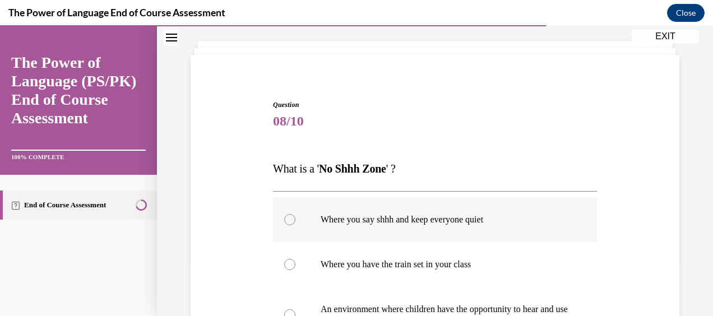
scroll to position [112, 0]
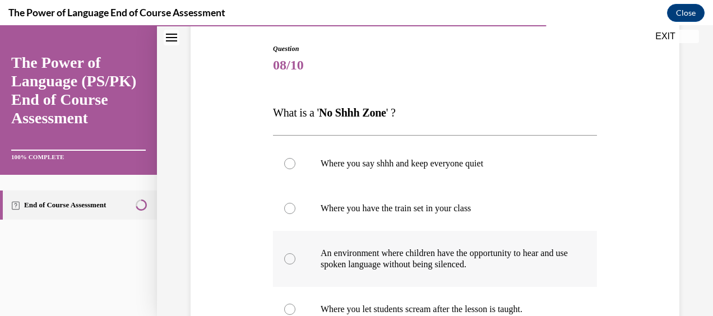
click at [326, 254] on p "An environment where children have the opportunity to hear and use spoken langu…" at bounding box center [445, 259] width 248 height 22
click at [295, 254] on input "An environment where children have the opportunity to hear and use spoken langu…" at bounding box center [289, 258] width 11 height 11
radio input "true"
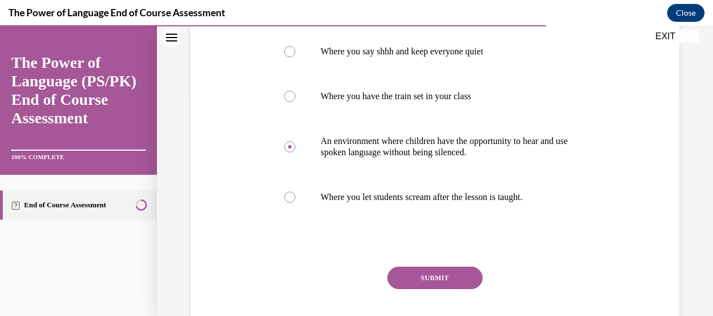
click at [461, 273] on button "SUBMIT" at bounding box center [434, 278] width 95 height 22
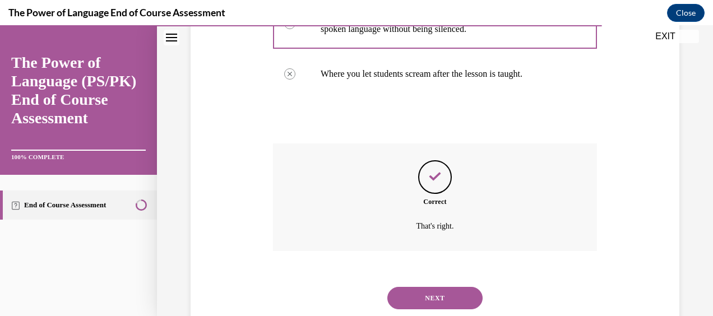
scroll to position [379, 0]
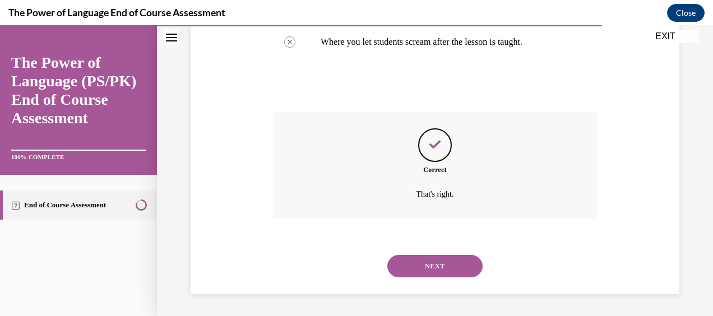
click at [463, 263] on button "NEXT" at bounding box center [434, 266] width 95 height 22
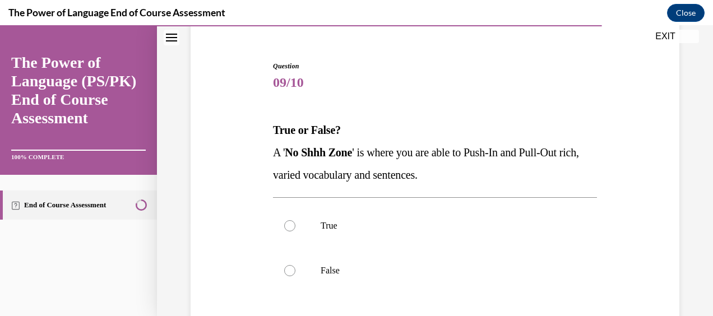
scroll to position [112, 0]
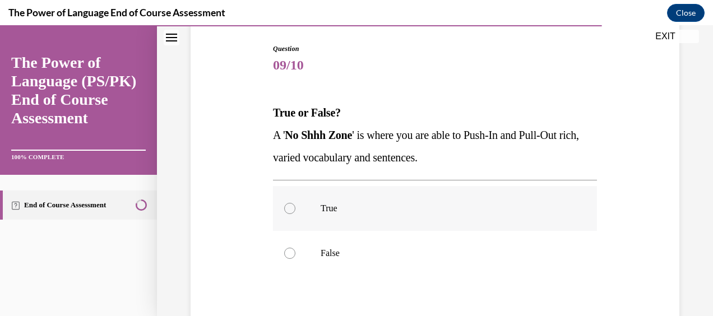
drag, startPoint x: 283, startPoint y: 210, endPoint x: 289, endPoint y: 211, distance: 6.3
click at [284, 210] on div at bounding box center [289, 208] width 11 height 11
click at [284, 210] on input "True" at bounding box center [289, 208] width 11 height 11
radio input "true"
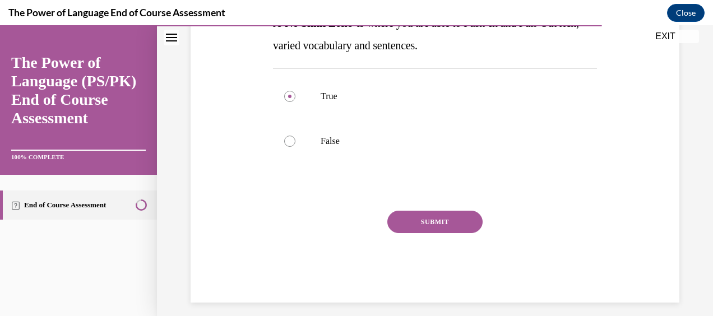
click at [453, 225] on button "SUBMIT" at bounding box center [434, 222] width 95 height 22
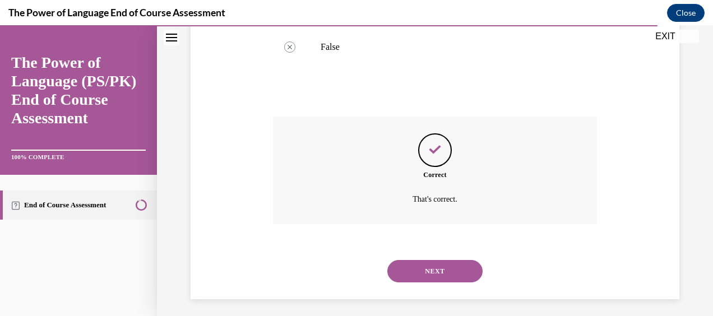
scroll to position [323, 0]
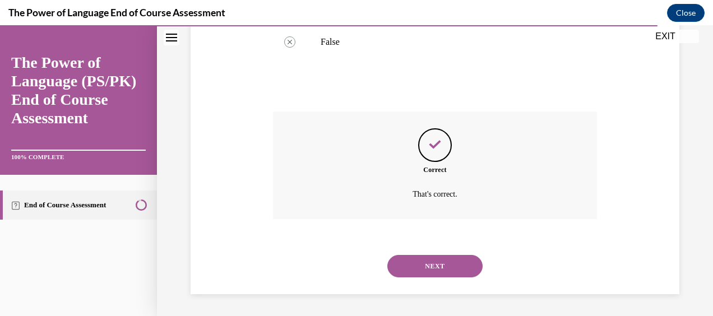
click at [438, 263] on button "NEXT" at bounding box center [434, 266] width 95 height 22
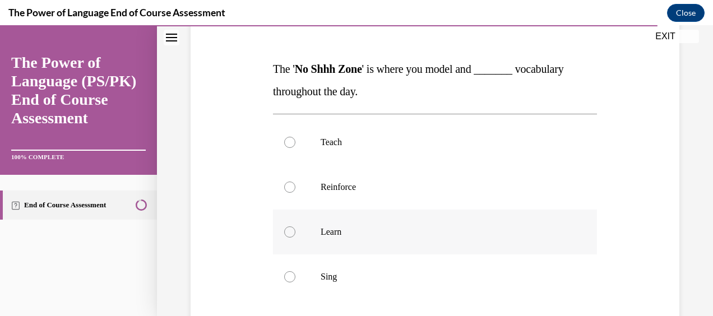
scroll to position [168, 0]
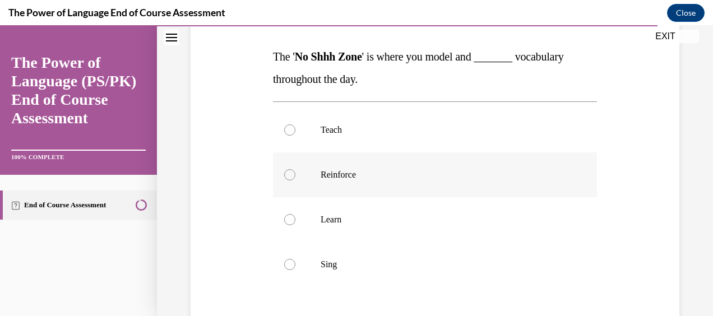
click at [302, 179] on label "Reinforce" at bounding box center [435, 174] width 324 height 45
click at [295, 179] on input "Reinforce" at bounding box center [289, 174] width 11 height 11
radio input "true"
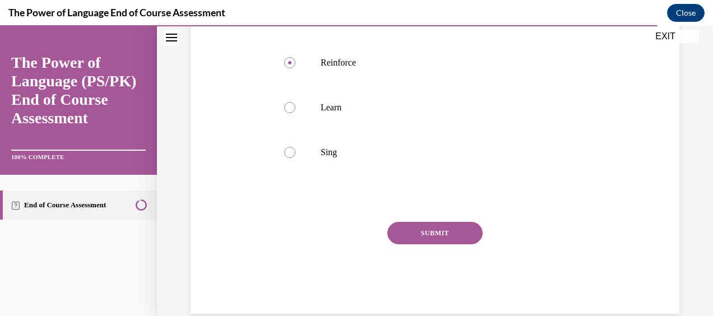
click at [420, 232] on button "SUBMIT" at bounding box center [434, 233] width 95 height 22
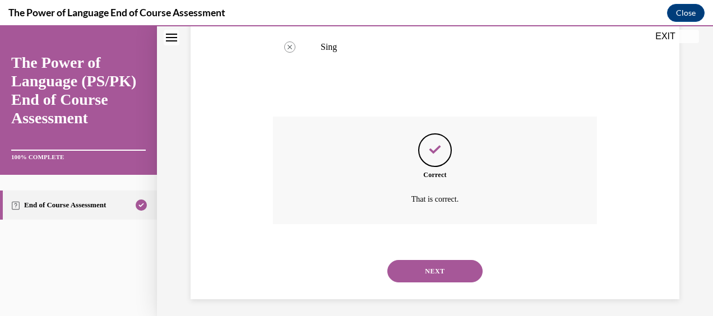
scroll to position [391, 0]
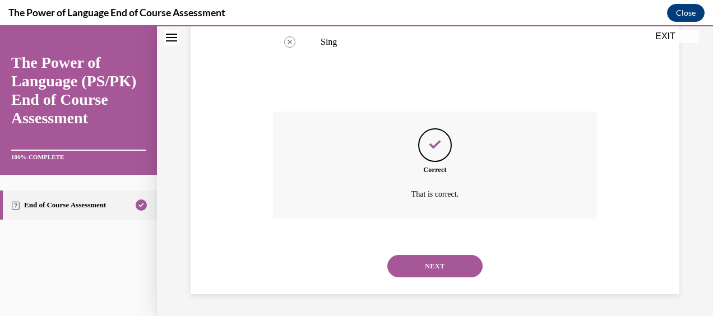
click at [439, 265] on button "NEXT" at bounding box center [434, 266] width 95 height 22
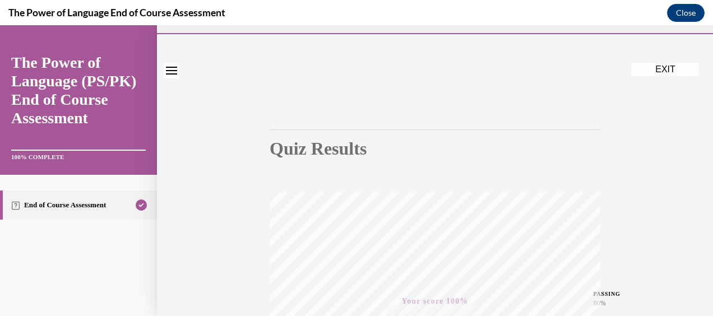
scroll to position [0, 0]
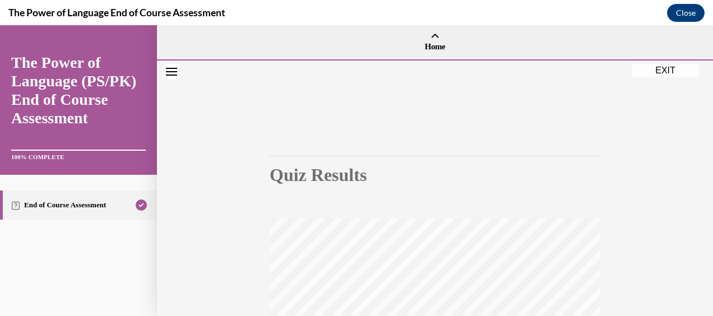
click at [661, 69] on button "EXIT" at bounding box center [665, 70] width 67 height 13
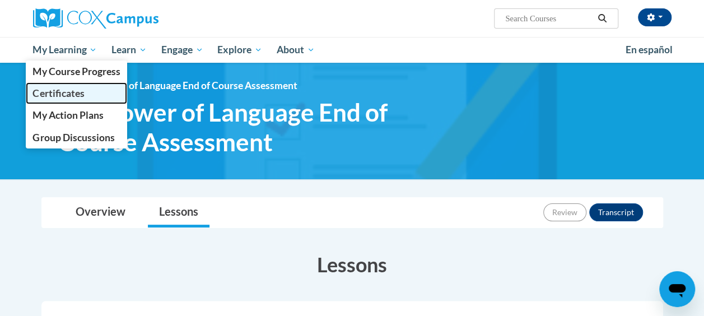
click at [54, 87] on span "Certificates" at bounding box center [59, 93] width 52 height 12
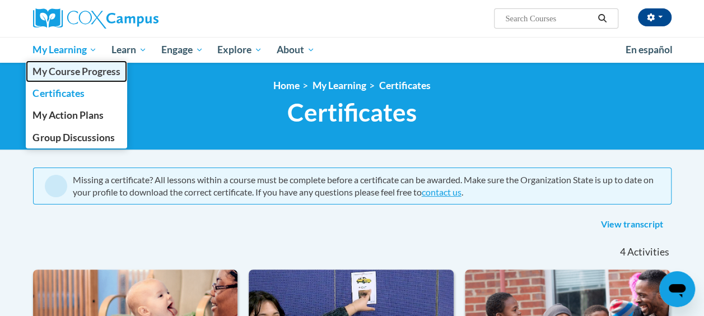
click at [69, 70] on span "My Course Progress" at bounding box center [76, 72] width 87 height 12
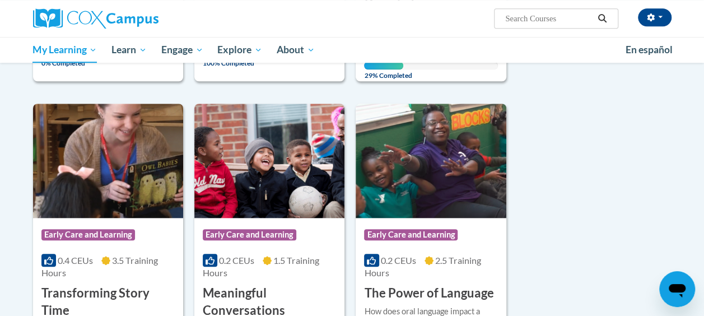
scroll to position [504, 0]
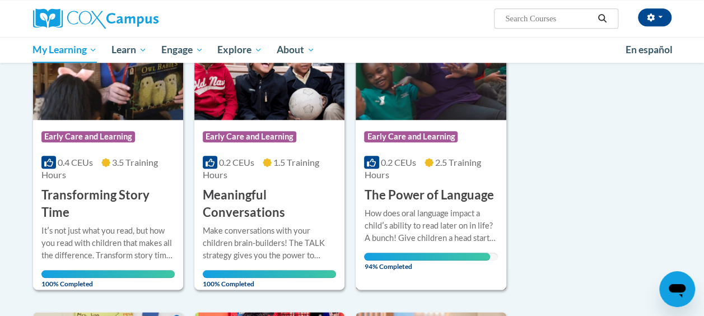
click at [438, 221] on div "How does oral language impact a childʹs ability to read later on in life? A bun…" at bounding box center [430, 225] width 133 height 37
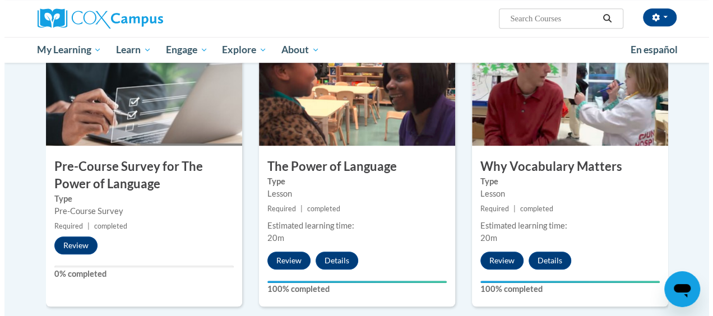
scroll to position [280, 0]
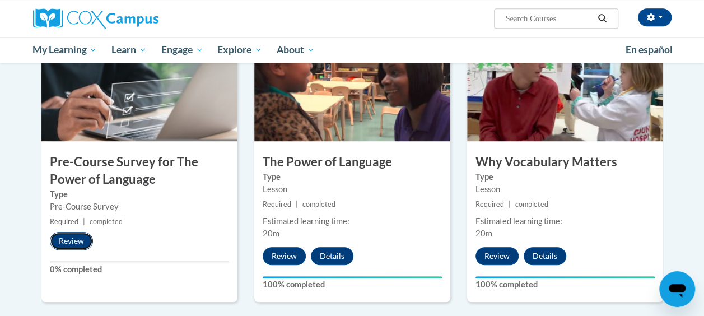
click at [75, 233] on button "Review" at bounding box center [71, 241] width 43 height 18
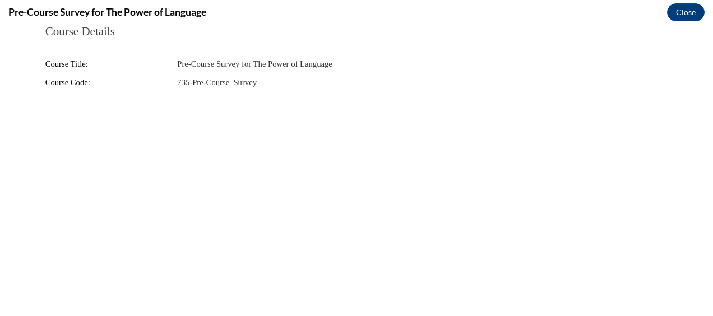
scroll to position [0, 0]
click at [679, 16] on button "Close" at bounding box center [686, 12] width 38 height 18
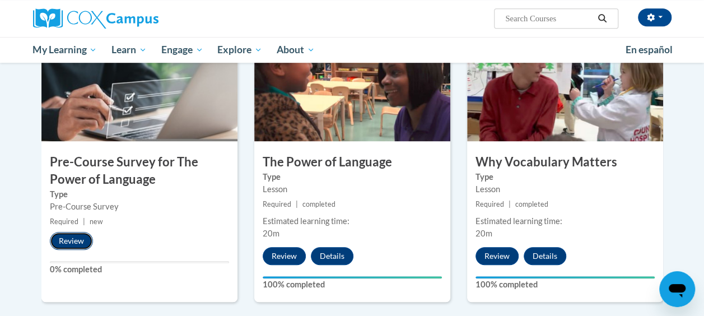
click at [81, 243] on button "Review" at bounding box center [71, 241] width 43 height 18
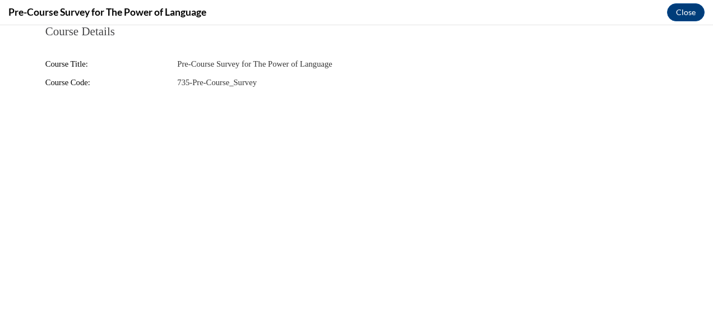
click at [212, 80] on span "735-Pre-Course_Survey" at bounding box center [217, 82] width 80 height 9
click at [692, 11] on button "Close" at bounding box center [686, 12] width 38 height 18
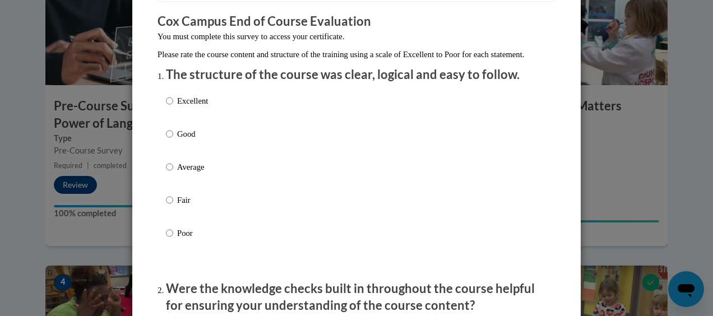
scroll to position [112, 0]
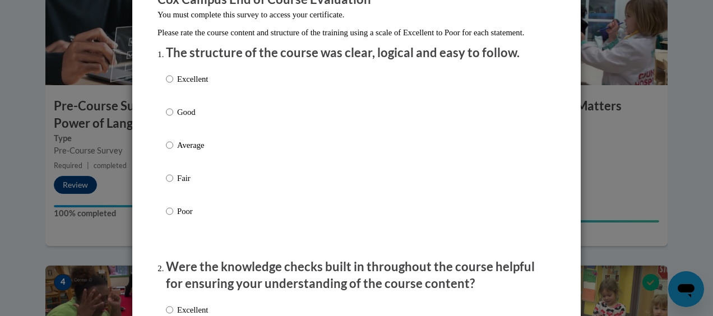
click at [177, 85] on p "Excellent" at bounding box center [192, 79] width 31 height 12
click at [173, 85] on input "Excellent" at bounding box center [169, 79] width 7 height 12
radio input "true"
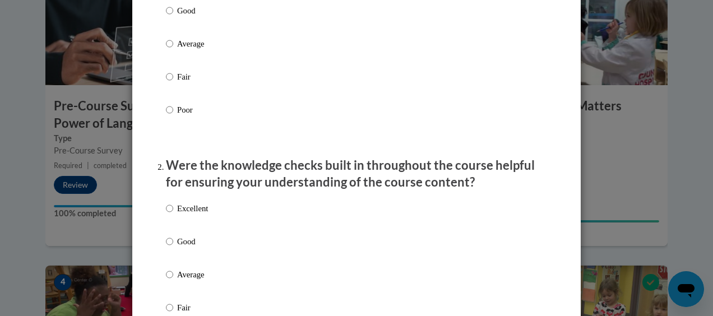
scroll to position [224, 0]
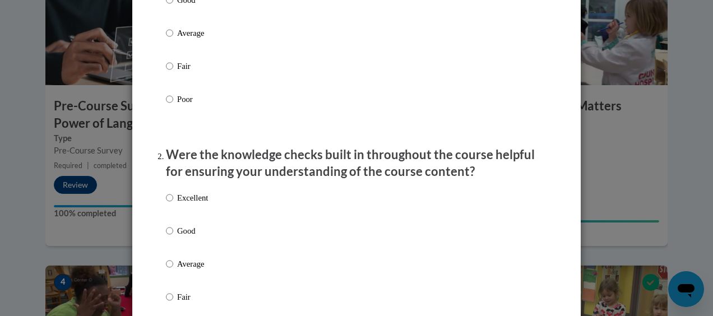
click at [171, 207] on label "Excellent" at bounding box center [187, 207] width 42 height 30
click at [171, 204] on input "Excellent" at bounding box center [169, 198] width 7 height 12
radio input "true"
click at [167, 237] on input "Good" at bounding box center [169, 231] width 7 height 12
radio input "true"
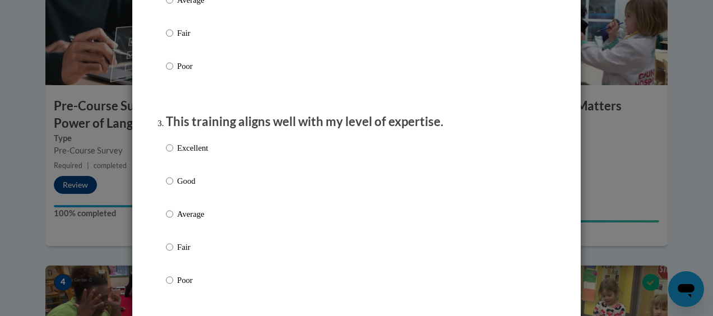
scroll to position [504, 0]
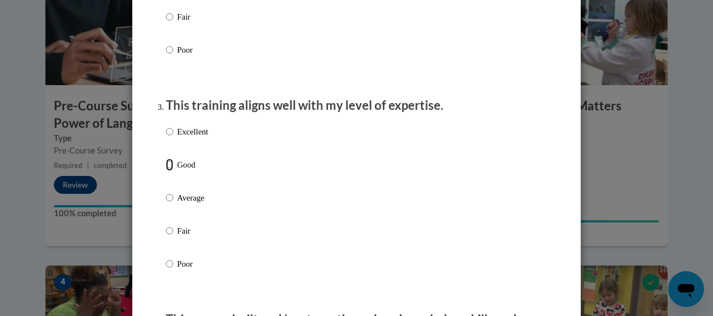
click at [166, 171] on input "Good" at bounding box center [169, 165] width 7 height 12
radio input "true"
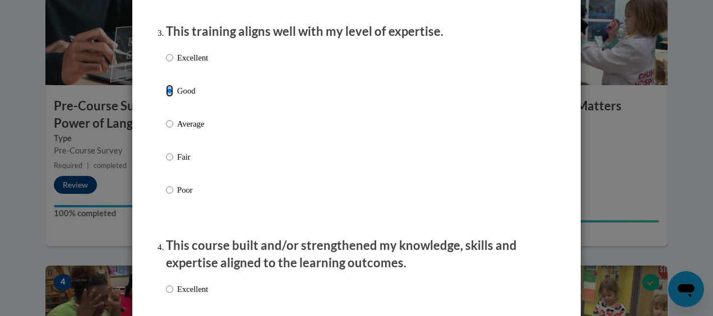
scroll to position [560, 0]
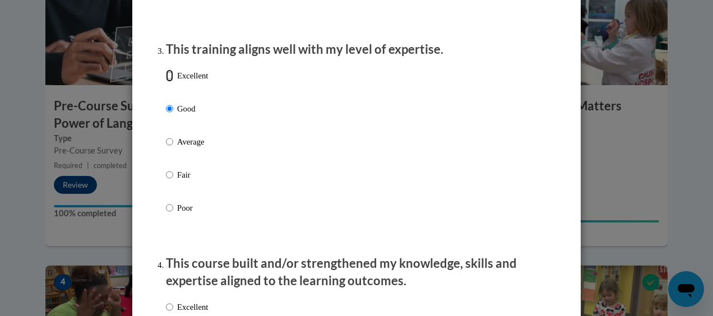
click at [167, 82] on input "Excellent" at bounding box center [169, 75] width 7 height 12
radio input "true"
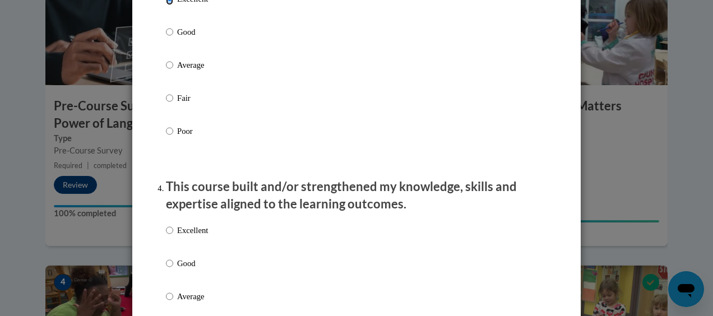
scroll to position [673, 0]
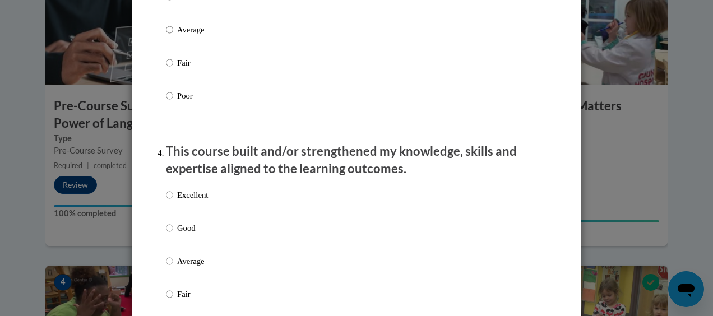
click at [170, 206] on label "Excellent" at bounding box center [187, 204] width 42 height 30
click at [170, 201] on input "Excellent" at bounding box center [169, 195] width 7 height 12
radio input "true"
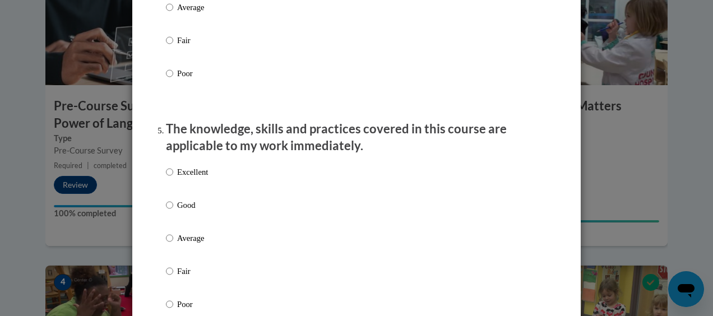
scroll to position [953, 0]
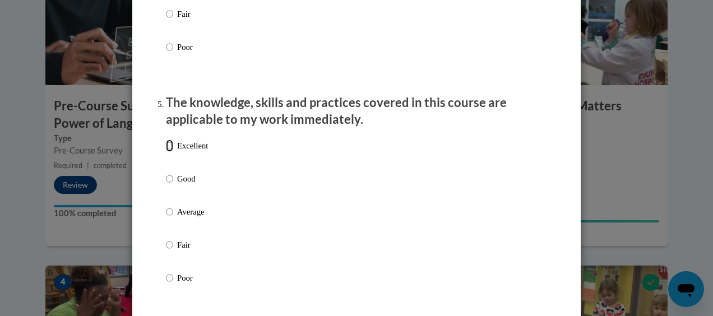
click at [166, 152] on input "Excellent" at bounding box center [169, 146] width 7 height 12
radio input "true"
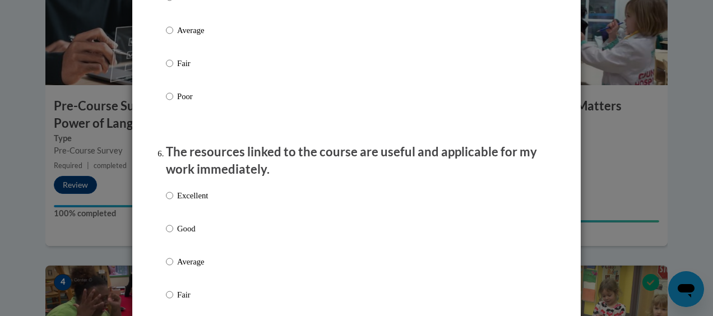
scroll to position [1177, 0]
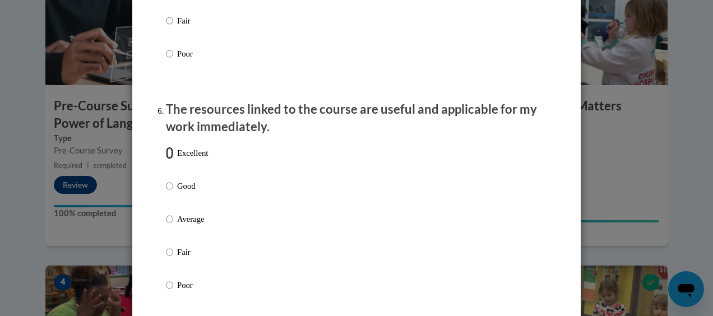
drag, startPoint x: 167, startPoint y: 163, endPoint x: 169, endPoint y: 171, distance: 8.7
click at [167, 159] on input "Excellent" at bounding box center [169, 153] width 7 height 12
radio input "true"
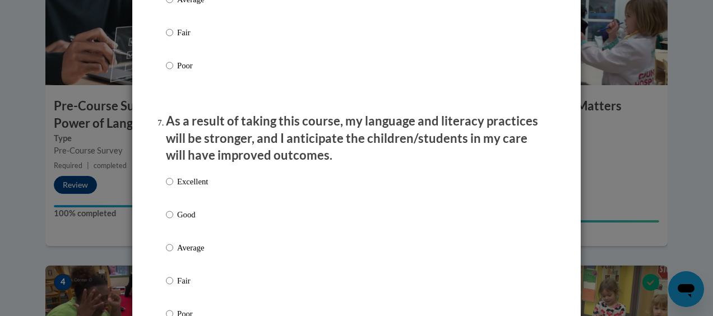
scroll to position [1401, 0]
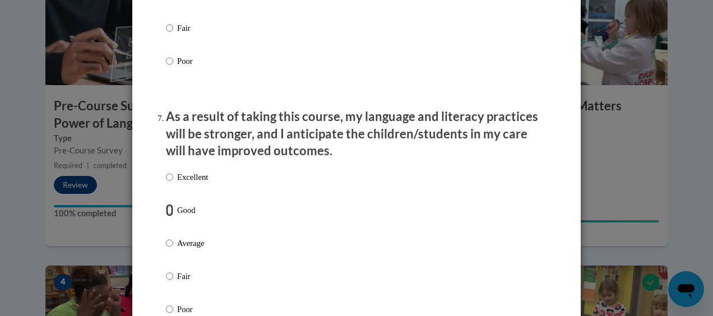
click at [166, 216] on input "Good" at bounding box center [169, 210] width 7 height 12
radio input "true"
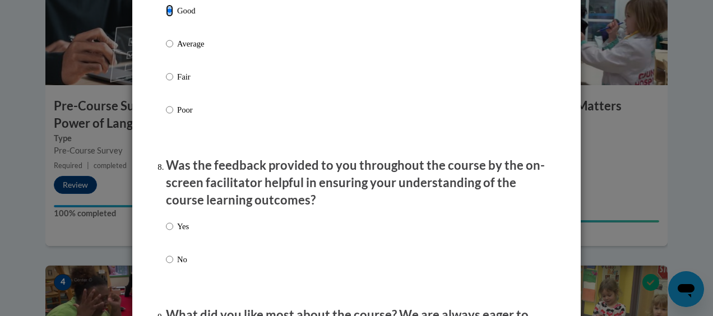
scroll to position [1625, 0]
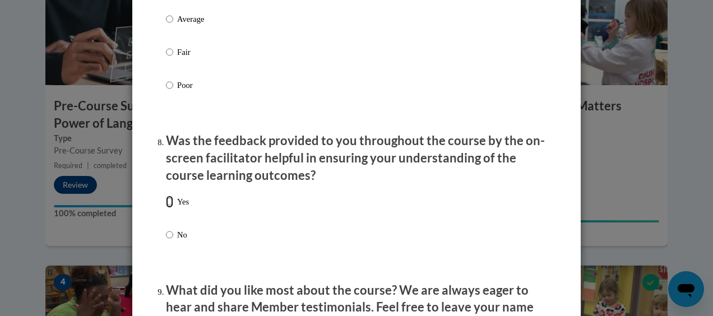
click at [166, 208] on input "Yes" at bounding box center [169, 202] width 7 height 12
radio input "true"
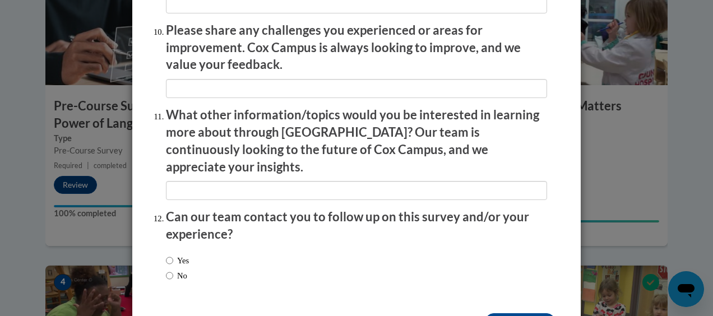
scroll to position [2014, 0]
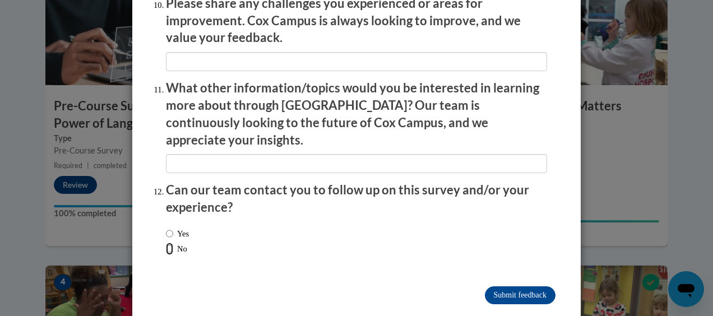
click at [166, 243] on input "No" at bounding box center [169, 249] width 7 height 12
radio input "true"
click at [507, 286] on input "Submit feedback" at bounding box center [520, 295] width 71 height 18
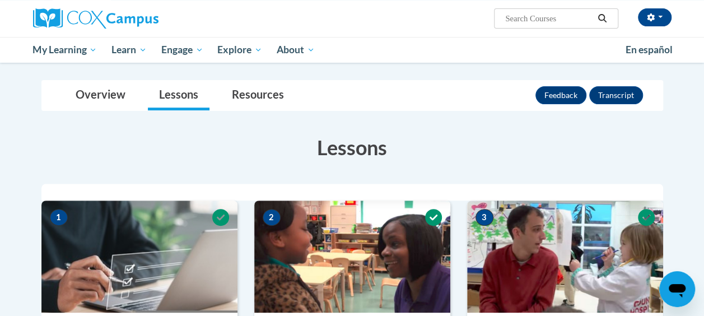
scroll to position [0, 0]
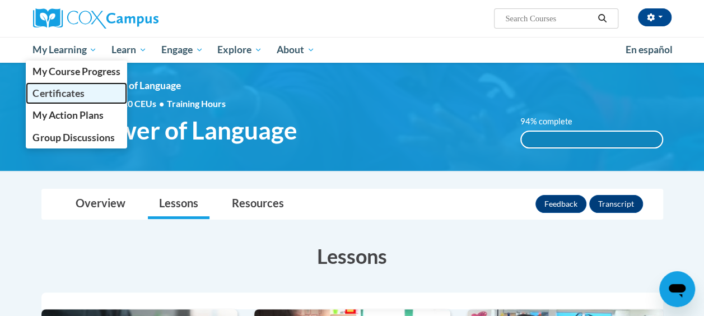
click at [50, 91] on span "Certificates" at bounding box center [59, 93] width 52 height 12
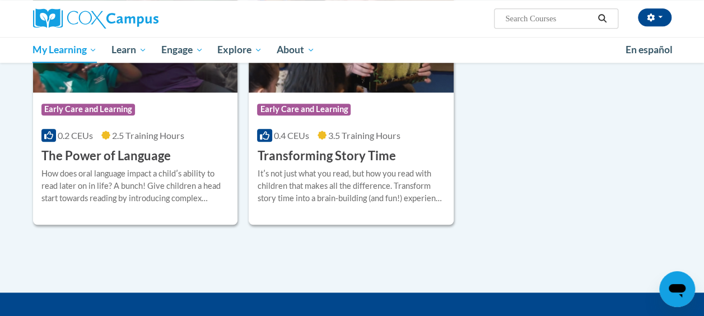
scroll to position [560, 0]
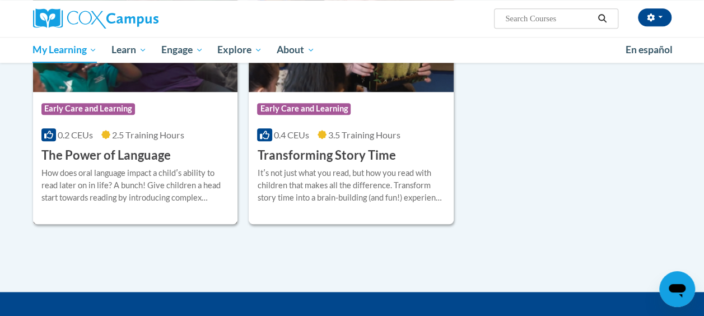
click at [125, 158] on h3 "The Power of Language" at bounding box center [105, 155] width 129 height 17
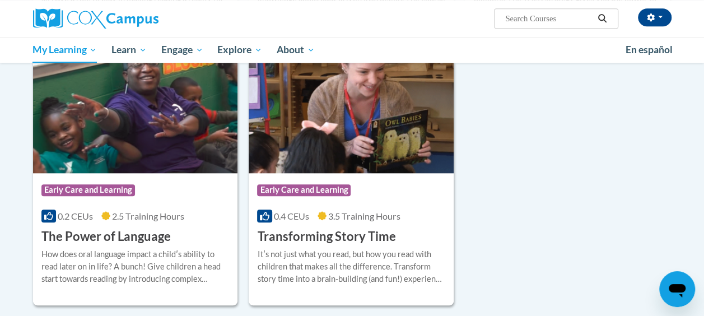
scroll to position [504, 0]
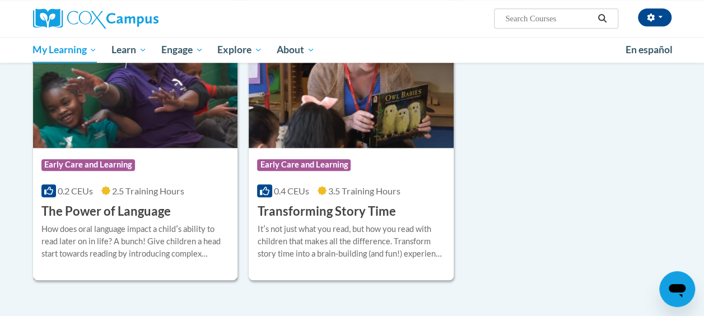
click at [98, 129] on img at bounding box center [135, 91] width 205 height 114
